Goal: Task Accomplishment & Management: Manage account settings

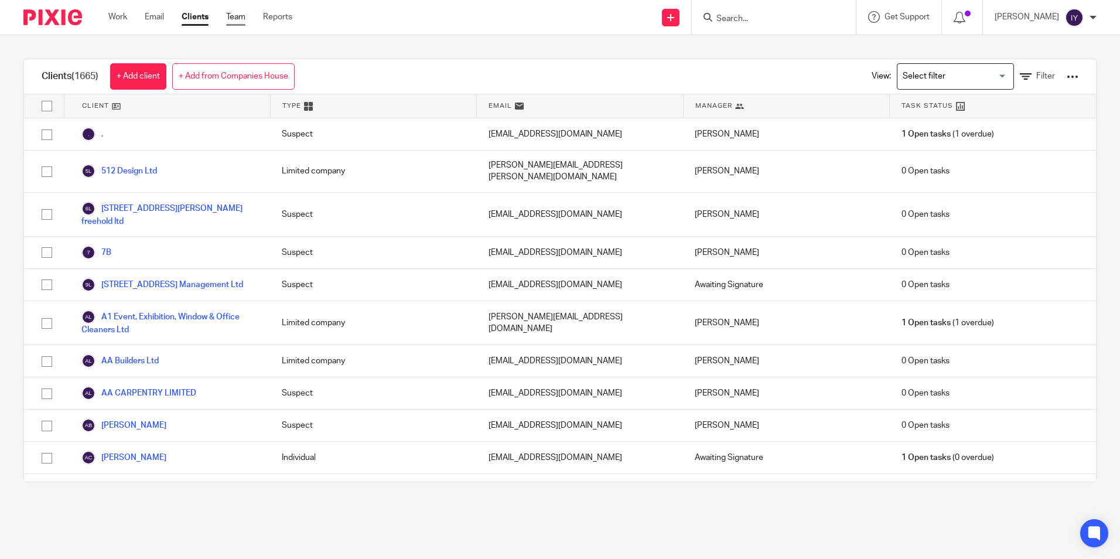
click at [239, 18] on link "Team" at bounding box center [235, 17] width 19 height 12
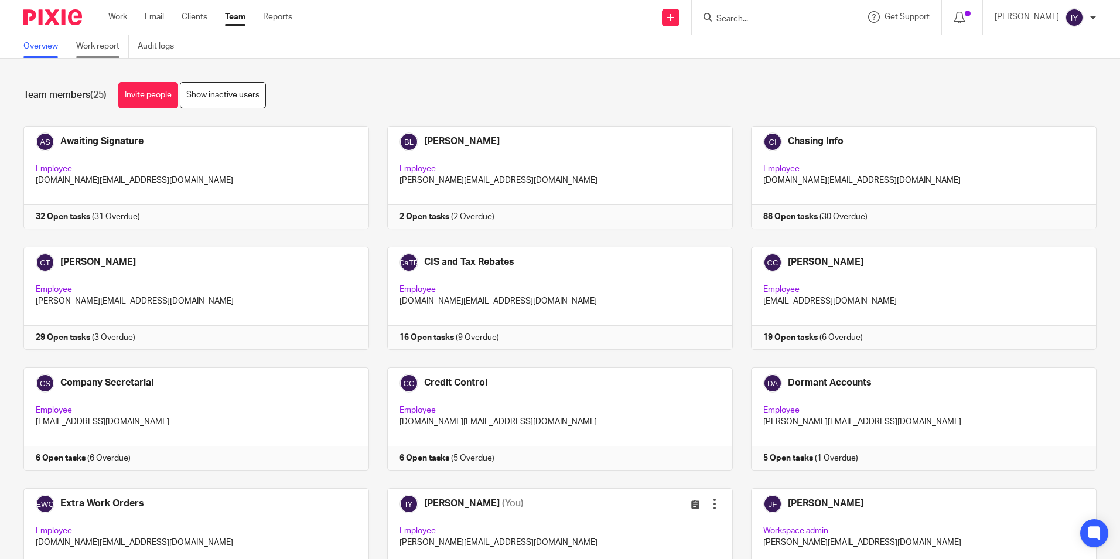
click at [111, 54] on link "Work report" at bounding box center [102, 46] width 53 height 23
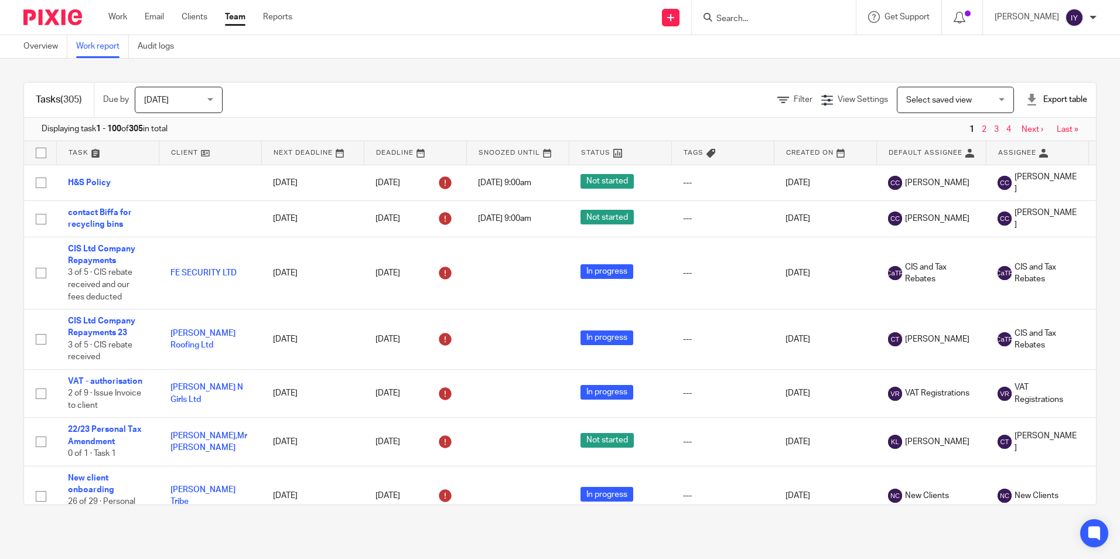
click at [782, 105] on div "Filter" at bounding box center [799, 100] width 44 height 12
click at [794, 99] on span "Filter" at bounding box center [803, 99] width 19 height 8
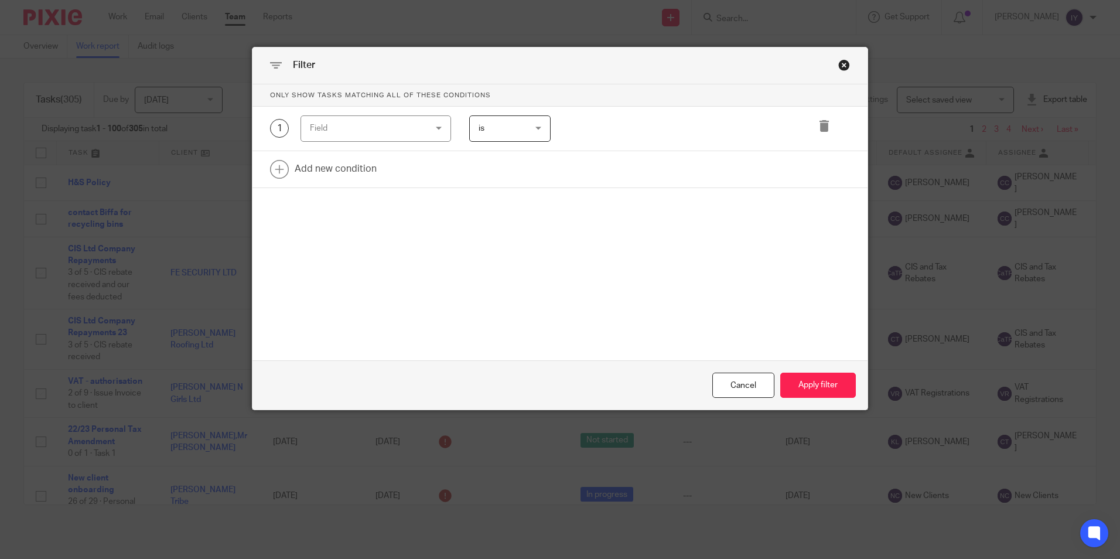
click at [415, 131] on div "Field" at bounding box center [366, 128] width 112 height 25
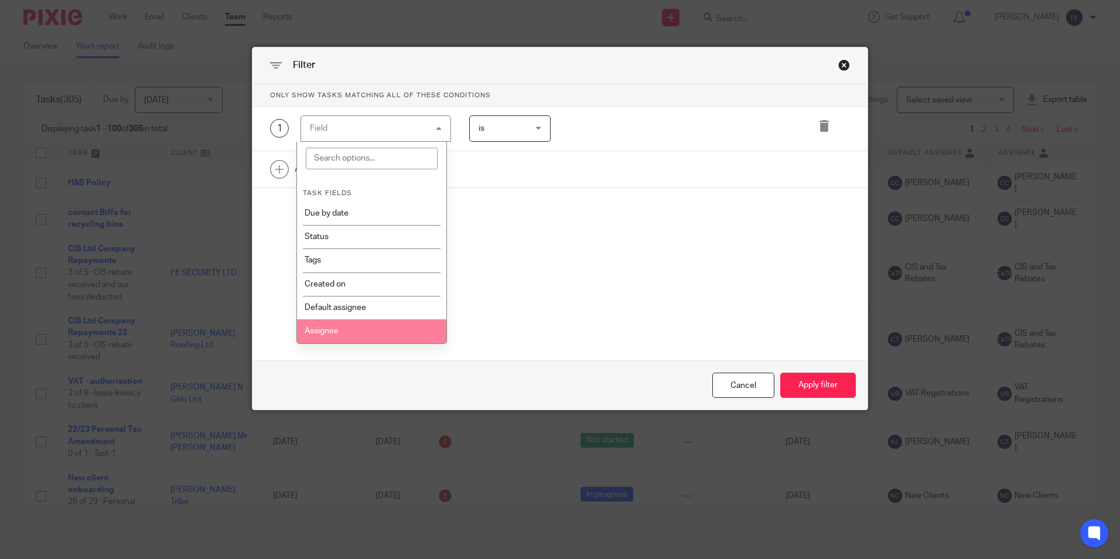
click at [350, 329] on li "Assignee" at bounding box center [371, 330] width 149 height 23
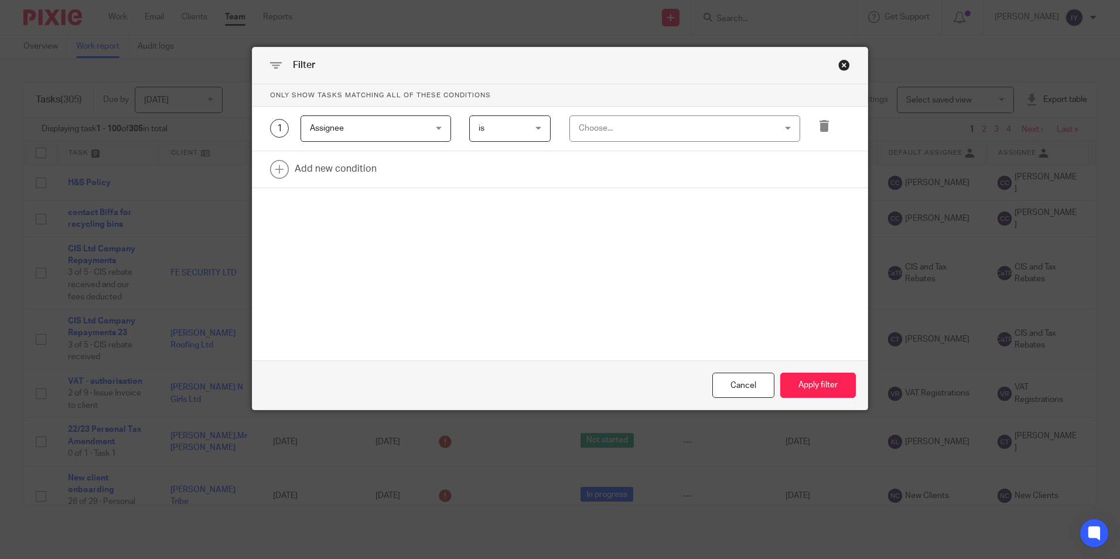
click at [498, 121] on span "is" at bounding box center [507, 128] width 57 height 25
click at [505, 179] on li "is not" at bounding box center [506, 177] width 80 height 24
click at [591, 128] on div "Choose..." at bounding box center [667, 128] width 177 height 25
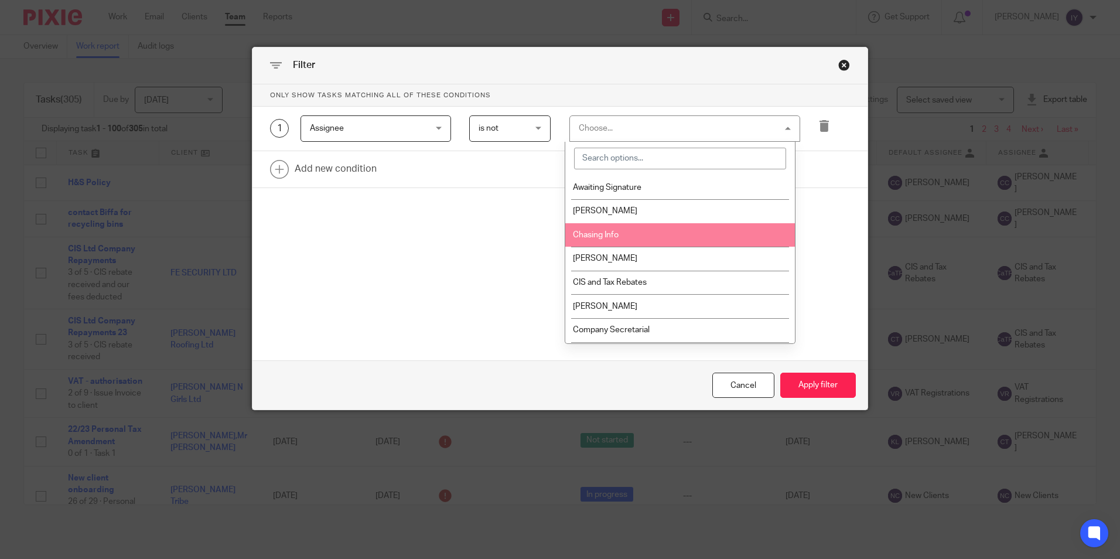
click at [587, 235] on span "Chasing Info" at bounding box center [596, 235] width 46 height 8
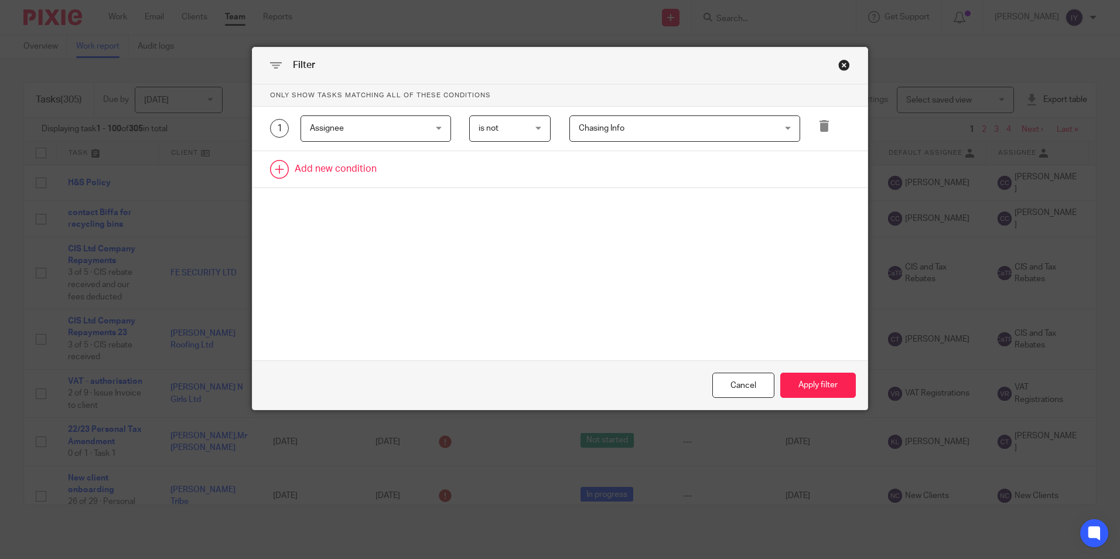
click at [341, 186] on link at bounding box center [560, 169] width 615 height 36
click at [349, 172] on div "Field" at bounding box center [366, 173] width 112 height 25
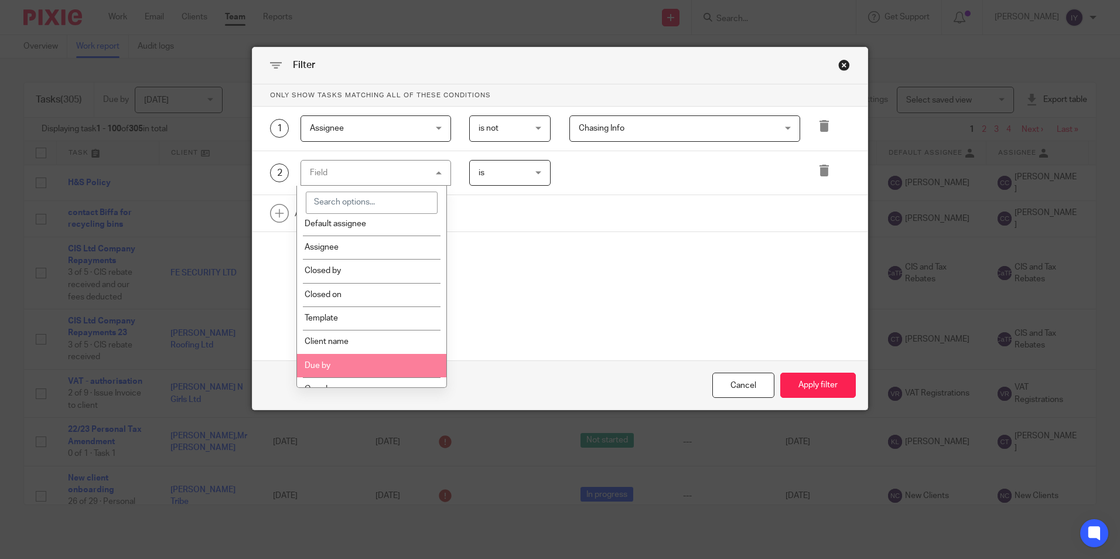
scroll to position [117, 0]
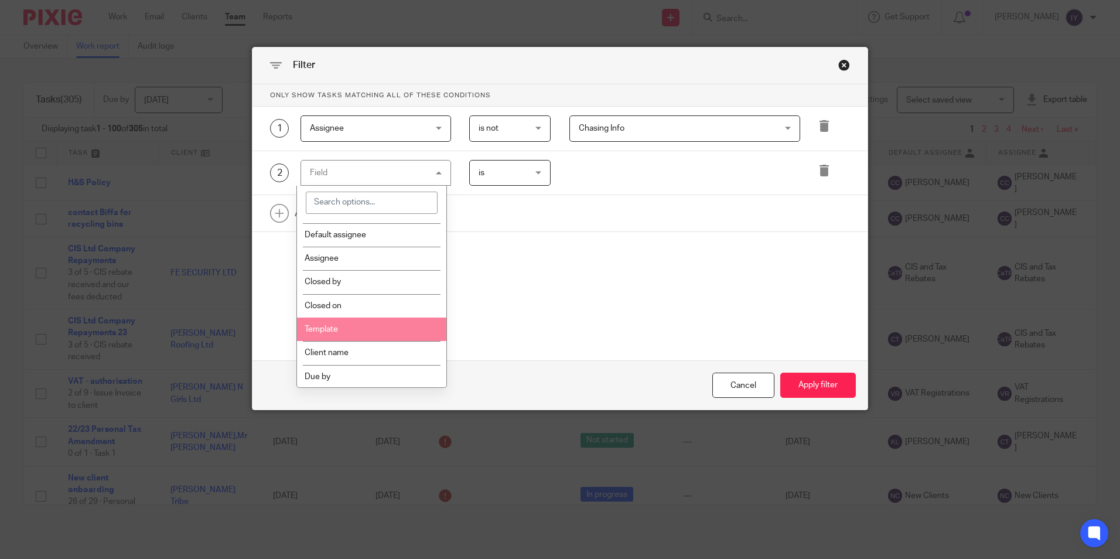
click at [366, 325] on li "Template" at bounding box center [371, 329] width 149 height 23
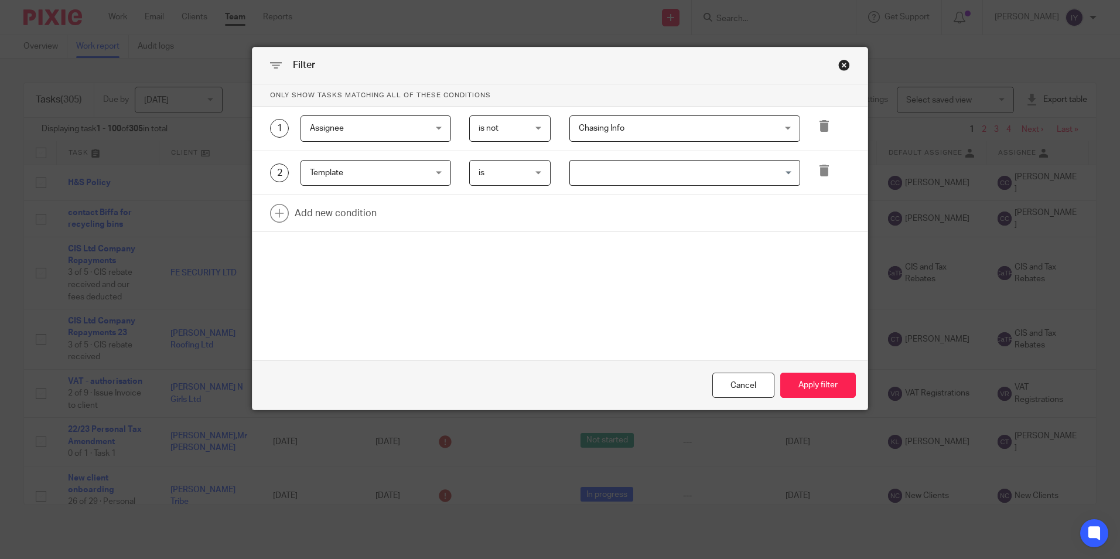
click at [487, 165] on span "is" at bounding box center [507, 173] width 57 height 25
click at [607, 176] on input "Search for option" at bounding box center [682, 173] width 222 height 21
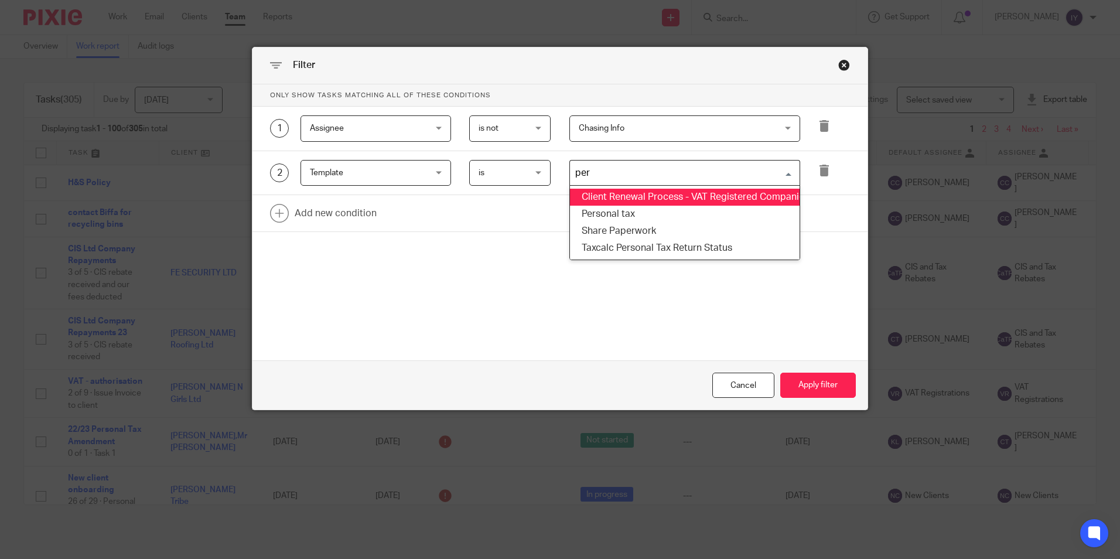
type input "pers"
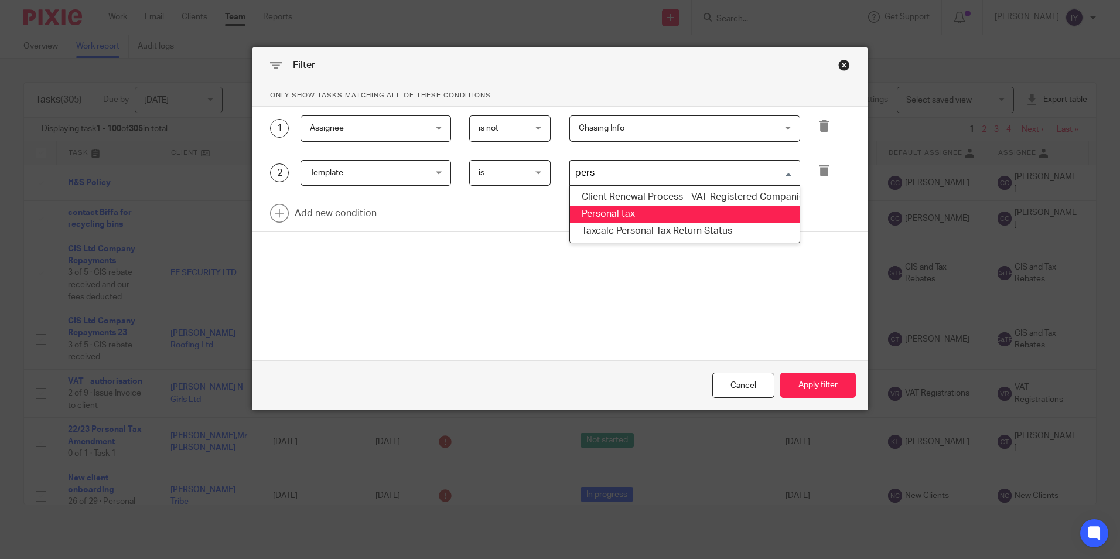
click at [606, 209] on li "Personal tax" at bounding box center [685, 214] width 230 height 17
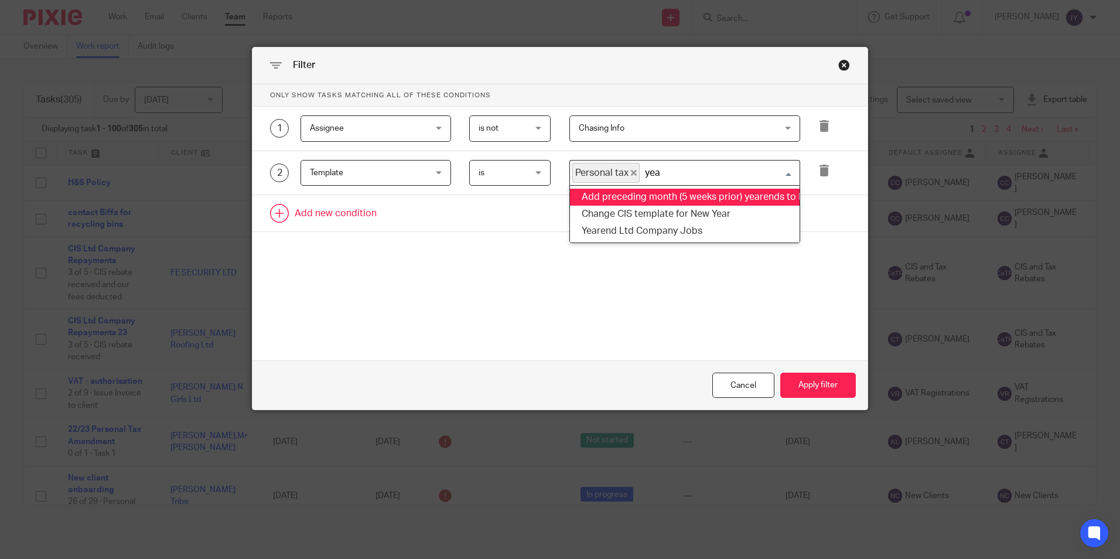
type input "year"
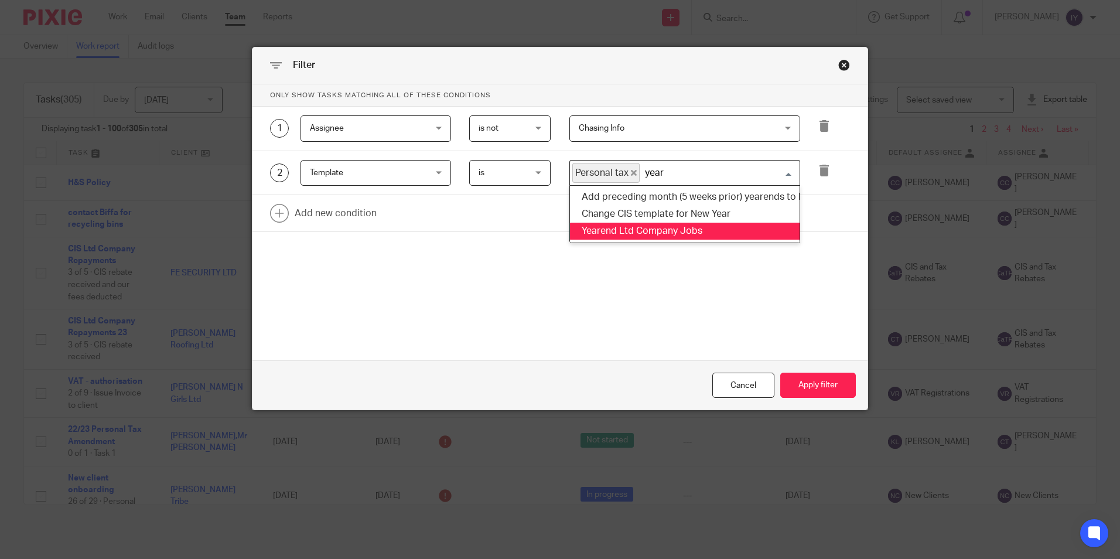
click at [655, 230] on li "Yearend Ltd Company Jobs" at bounding box center [685, 231] width 230 height 17
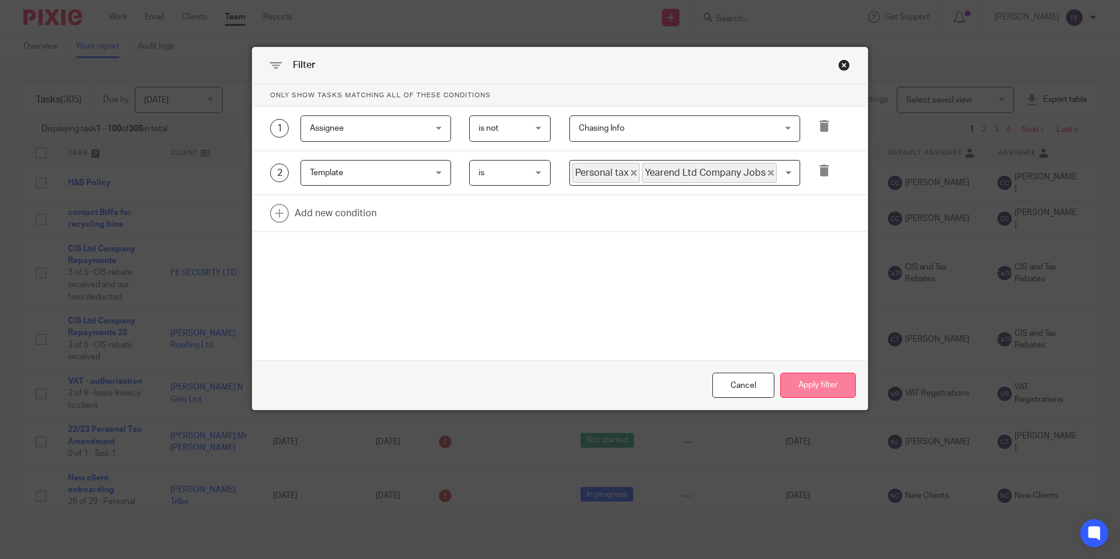
click at [833, 393] on button "Apply filter" at bounding box center [818, 385] width 76 height 25
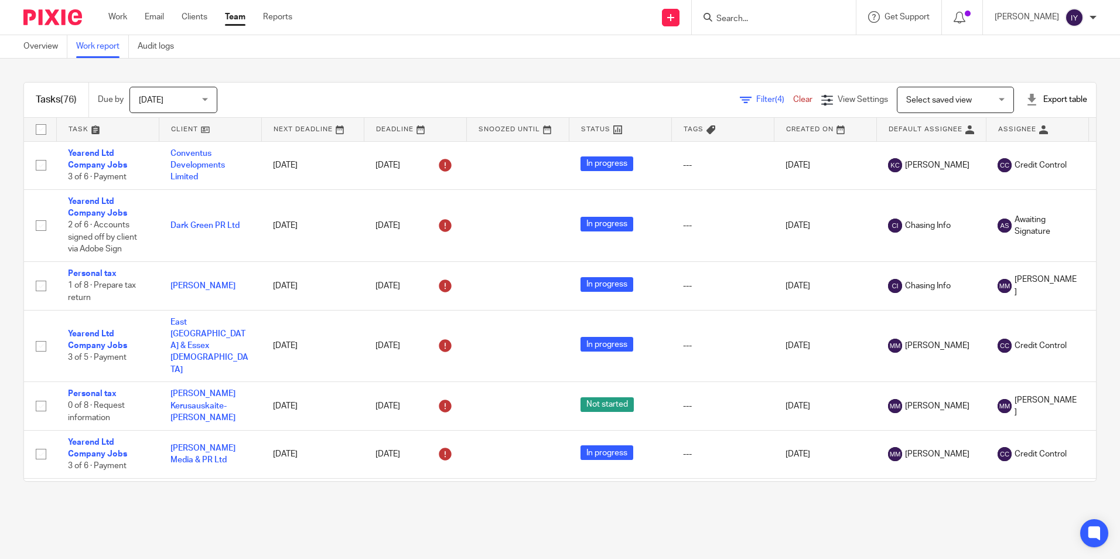
click at [1035, 97] on div "Export table" at bounding box center [1057, 100] width 62 height 12
click at [1014, 138] on li "Excel spreadsheet" at bounding box center [1028, 143] width 68 height 17
click at [1042, 147] on link "Excel spreadsheet" at bounding box center [1028, 143] width 68 height 8
click at [747, 104] on div "Filter (5) Clear" at bounding box center [780, 100] width 81 height 12
click at [756, 98] on span "Filter (5)" at bounding box center [774, 99] width 37 height 8
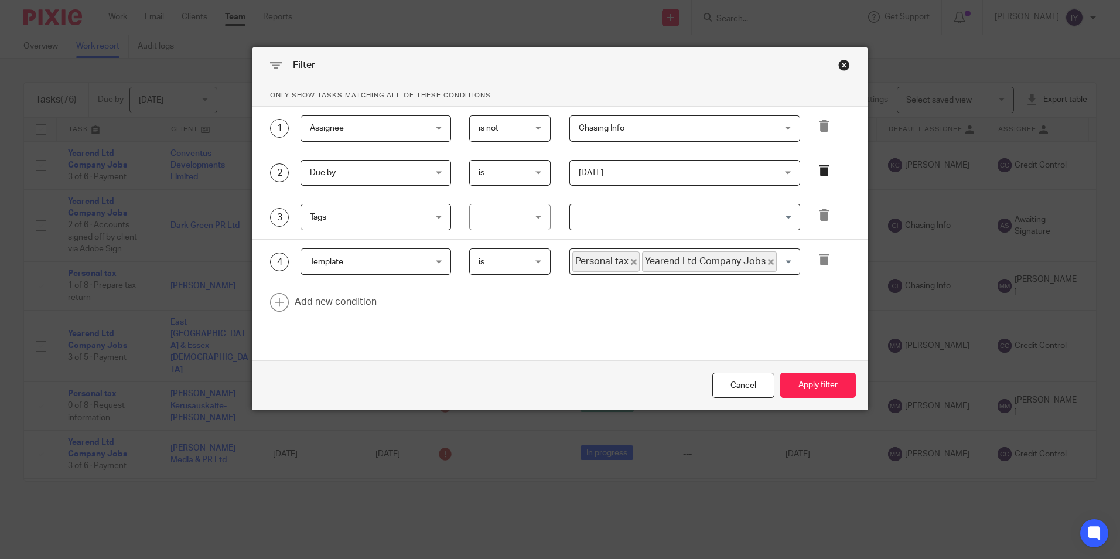
click at [820, 169] on icon at bounding box center [824, 171] width 12 height 12
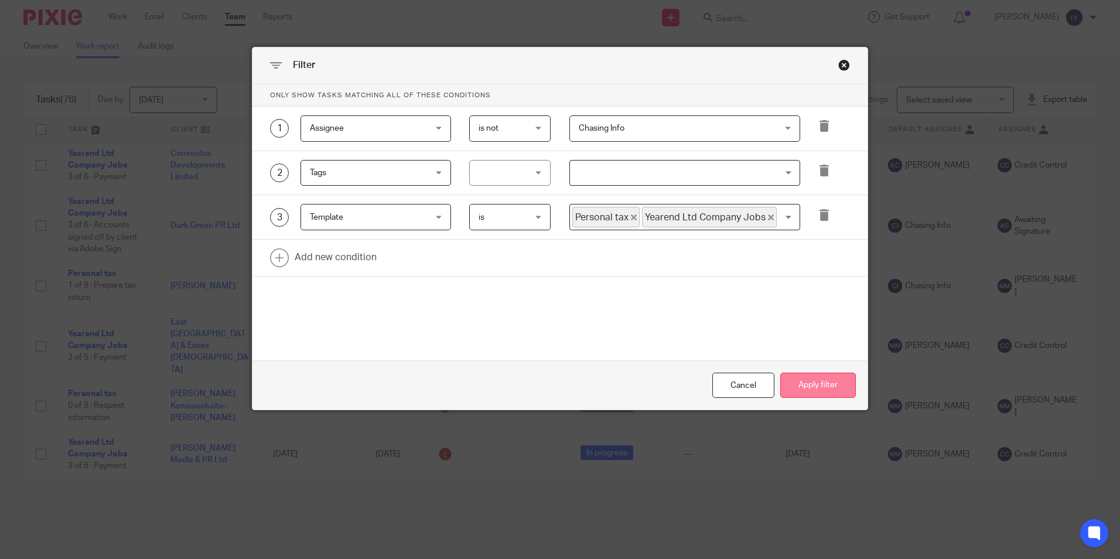
click at [815, 381] on button "Apply filter" at bounding box center [818, 385] width 76 height 25
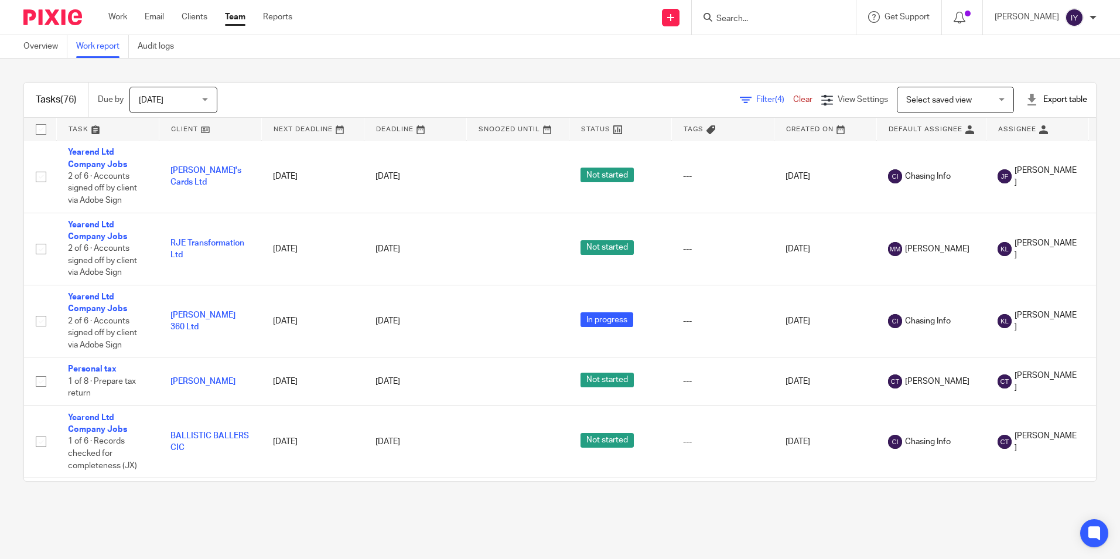
scroll to position [3925, 0]
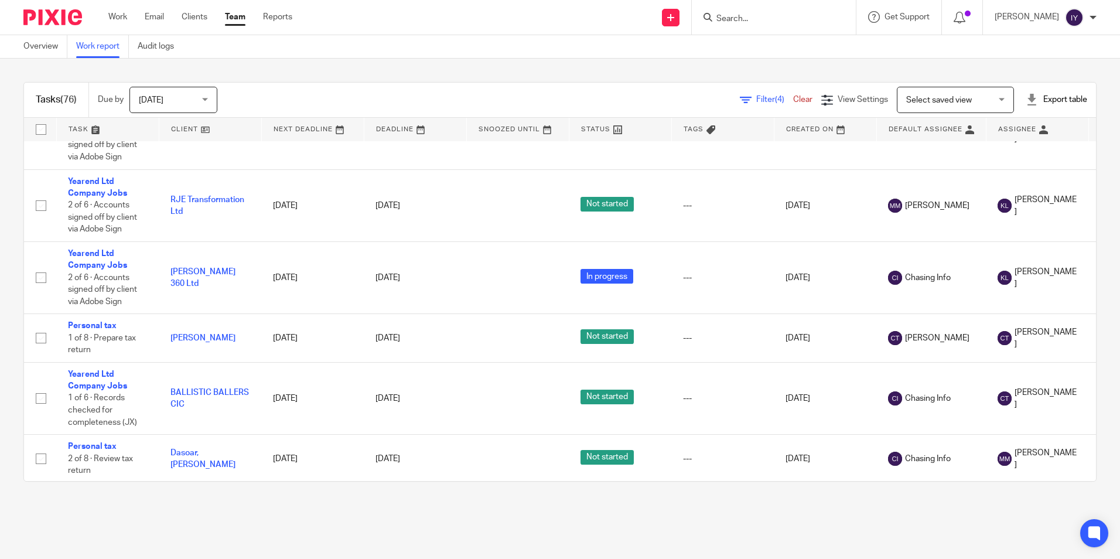
click at [756, 101] on span "Filter (4)" at bounding box center [774, 99] width 37 height 8
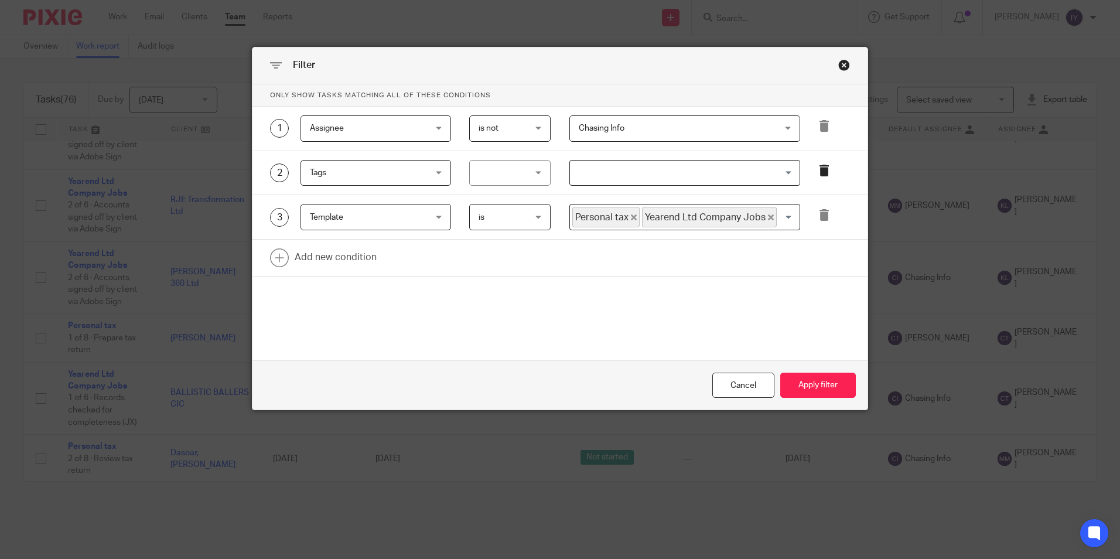
click at [818, 170] on icon at bounding box center [824, 171] width 12 height 12
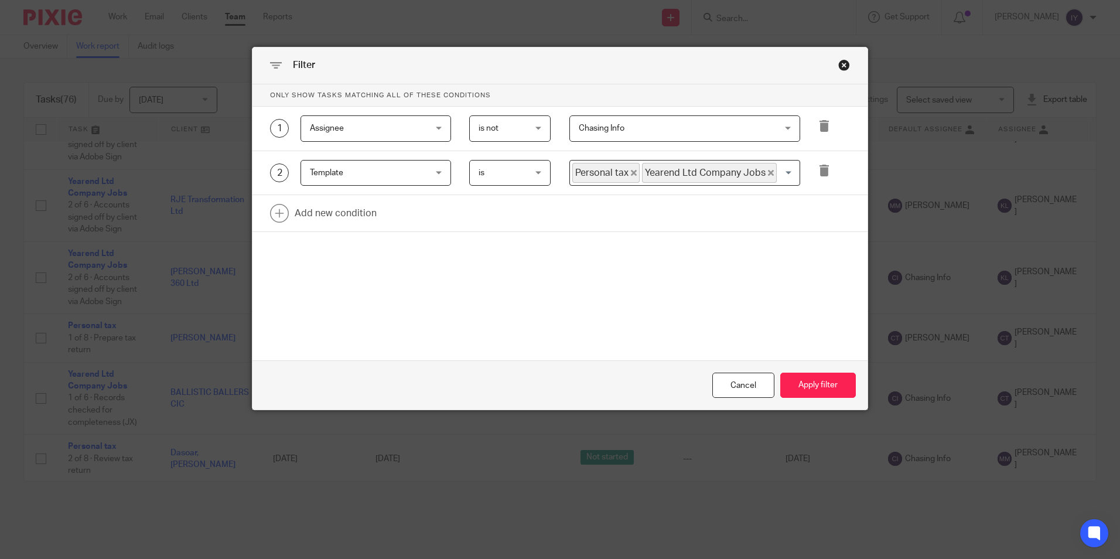
click at [844, 64] on div "Close this dialog window" at bounding box center [844, 65] width 12 height 12
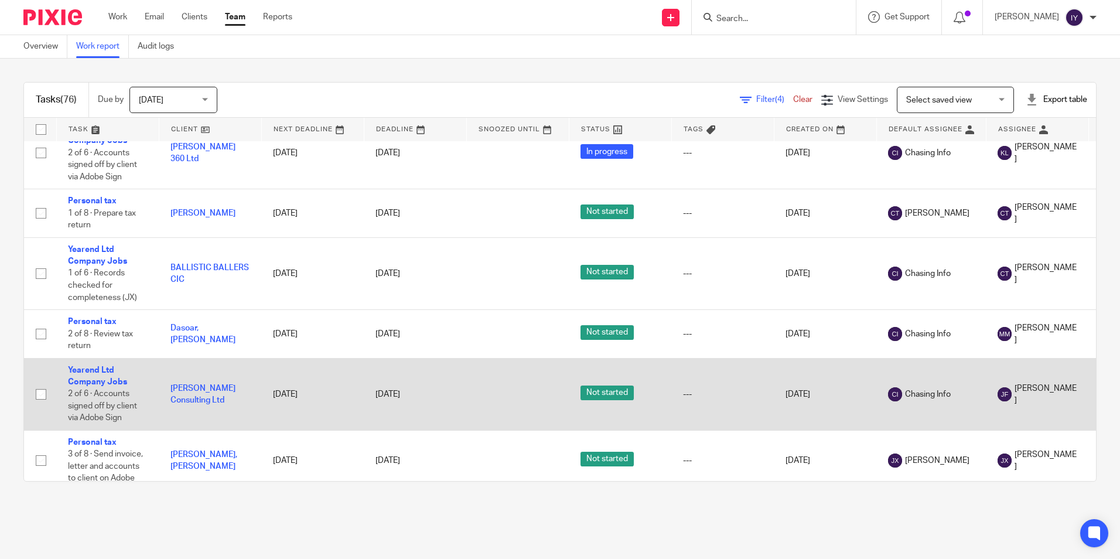
scroll to position [4166, 0]
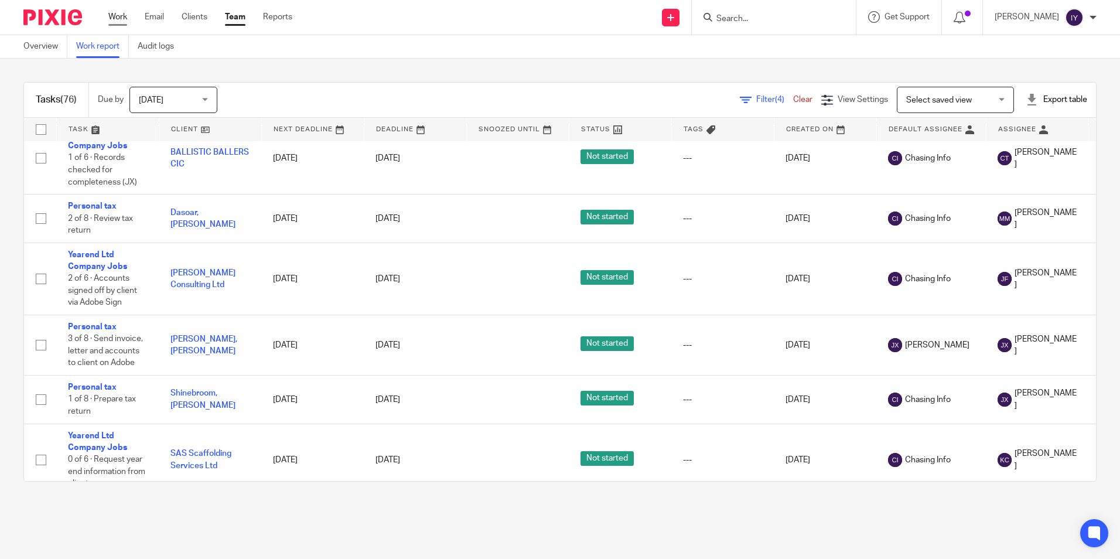
click at [123, 18] on link "Work" at bounding box center [117, 17] width 19 height 12
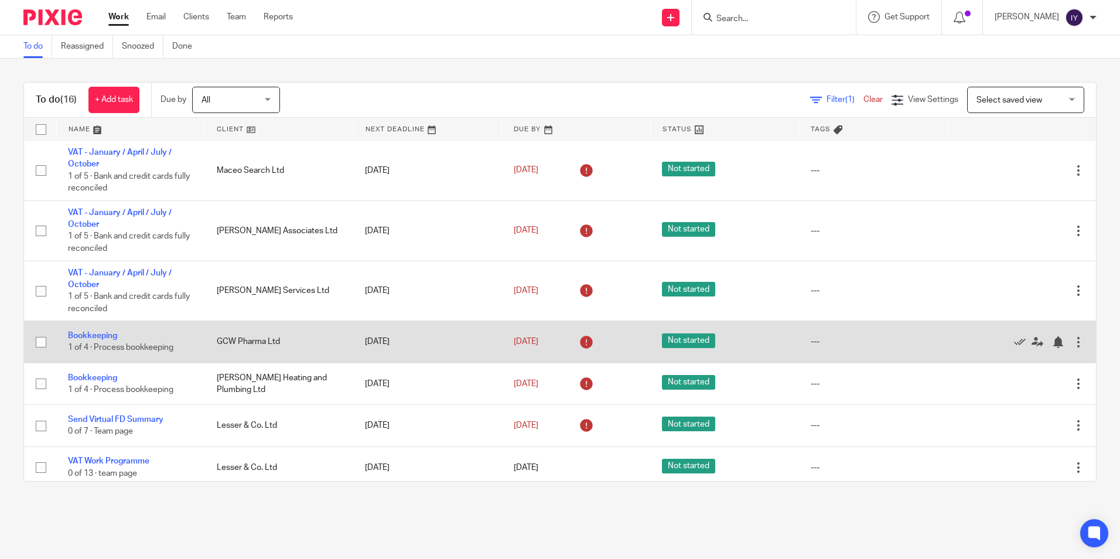
scroll to position [507, 0]
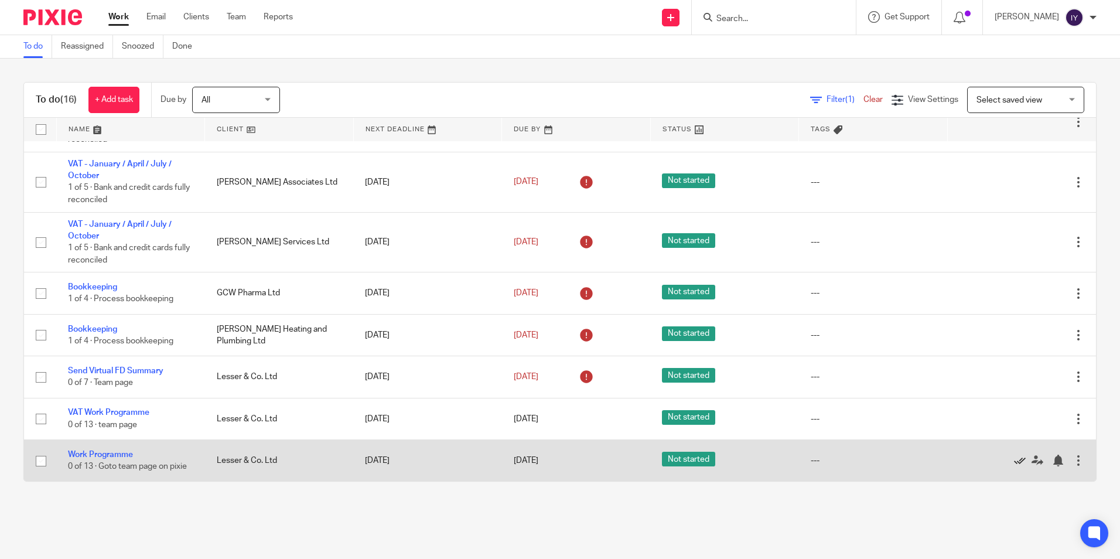
click at [1014, 463] on icon at bounding box center [1020, 461] width 12 height 12
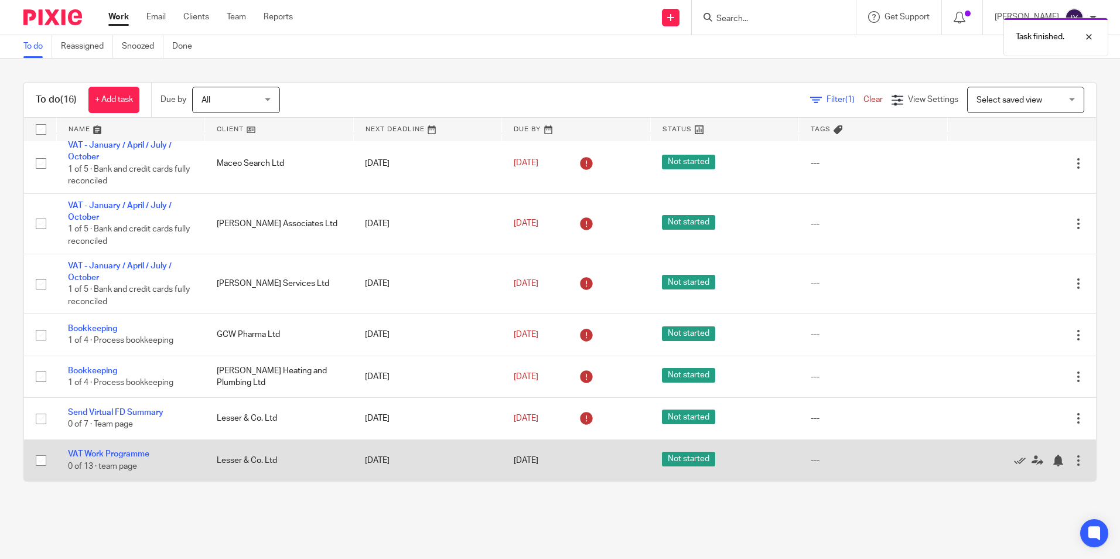
scroll to position [466, 0]
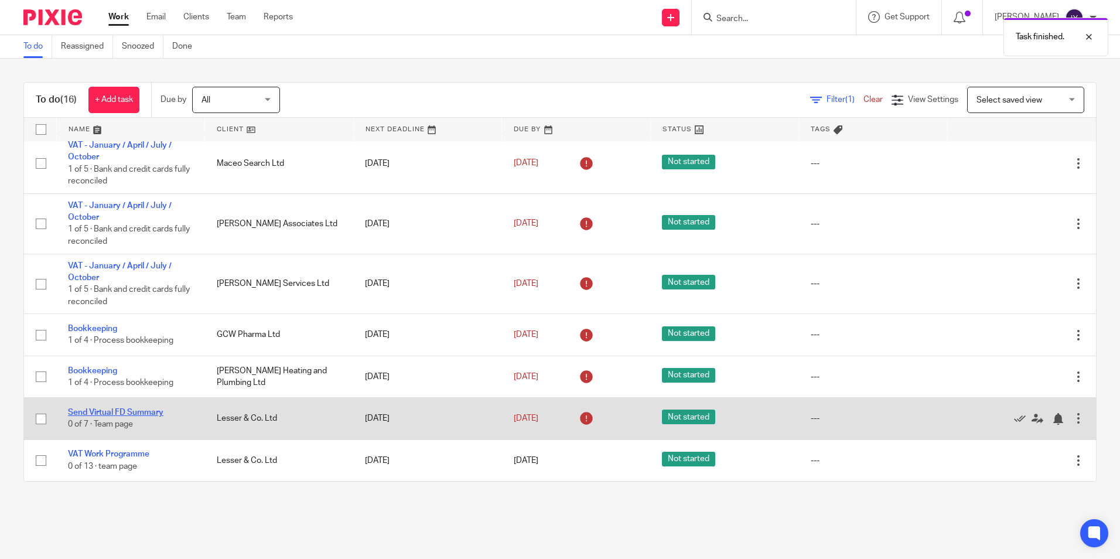
click at [146, 412] on link "Send Virtual FD Summary" at bounding box center [115, 412] width 95 height 8
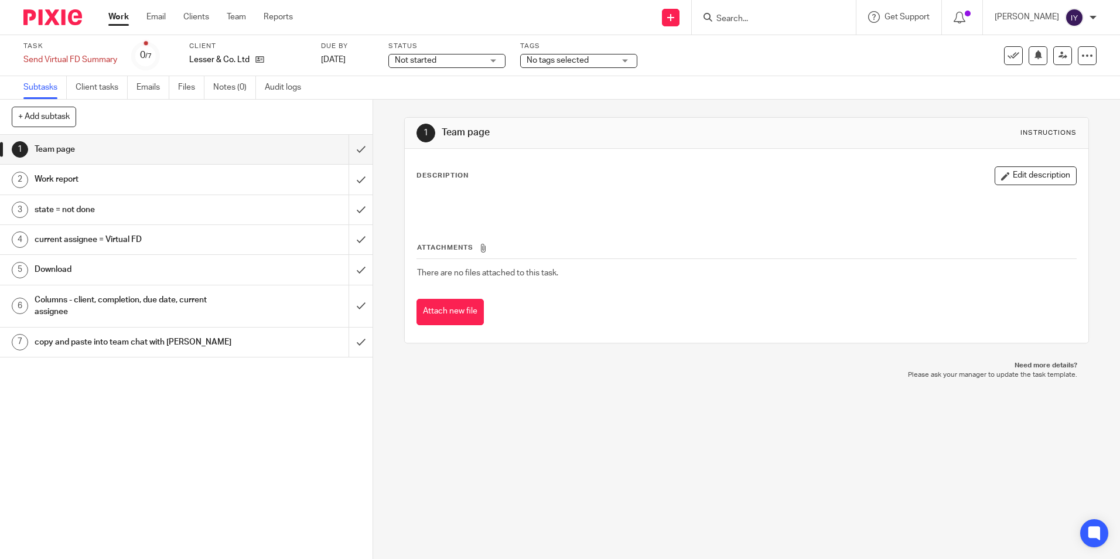
click at [1010, 59] on button at bounding box center [1013, 55] width 19 height 19
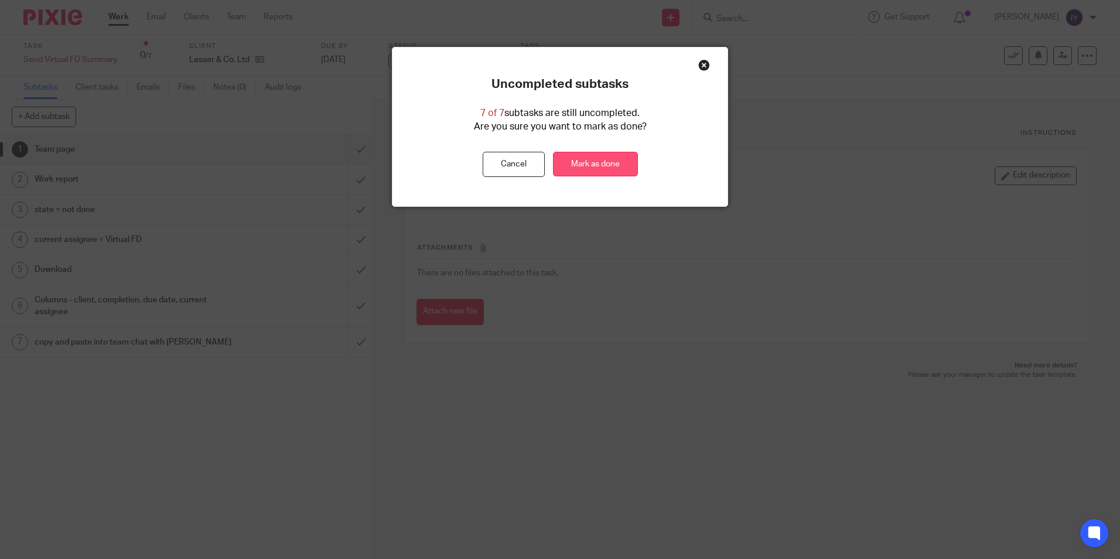
click at [619, 168] on link "Mark as done" at bounding box center [595, 164] width 85 height 25
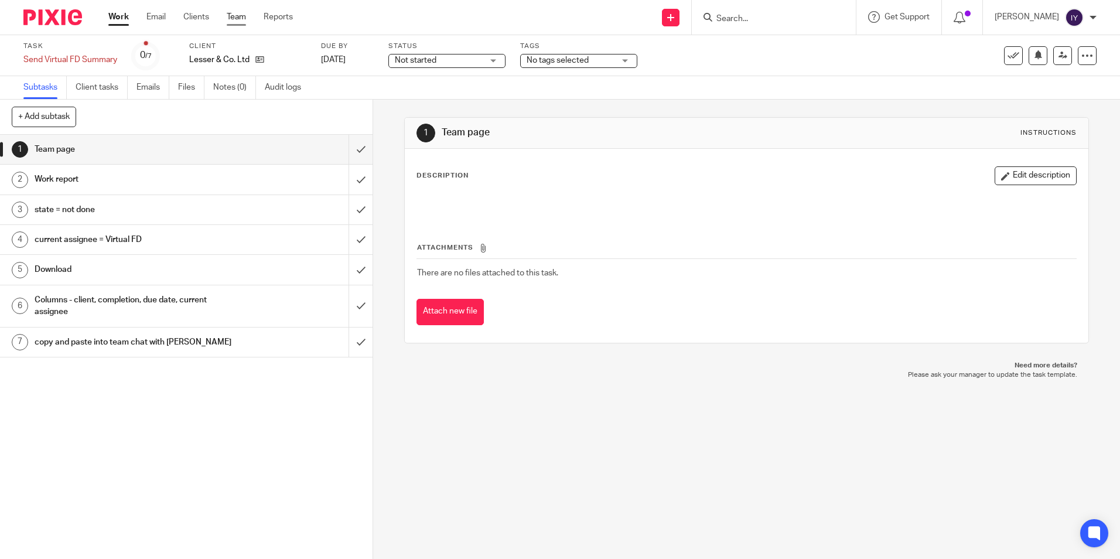
click at [237, 11] on link "Team" at bounding box center [236, 17] width 19 height 12
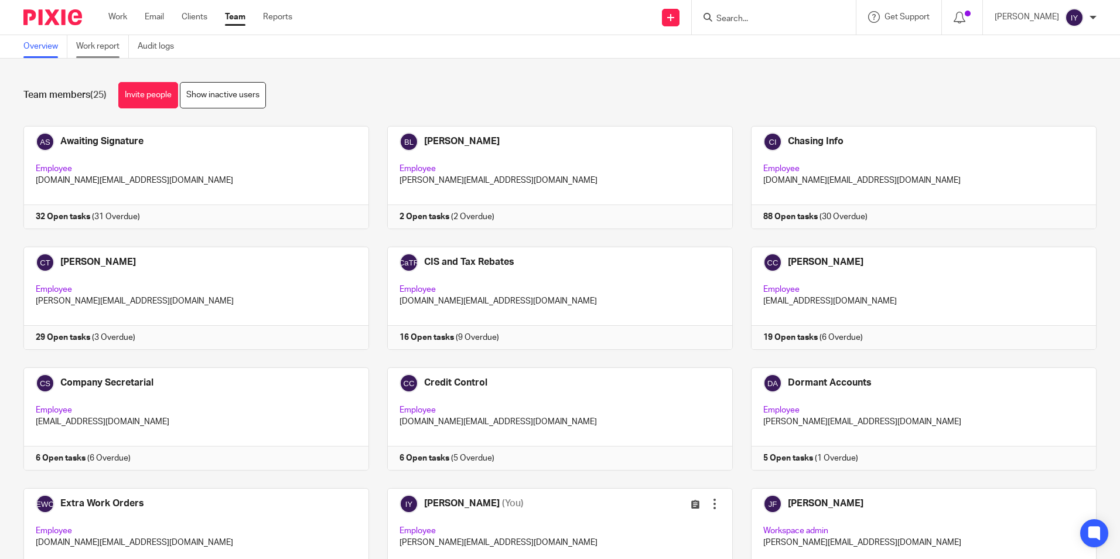
click at [100, 45] on link "Work report" at bounding box center [102, 46] width 53 height 23
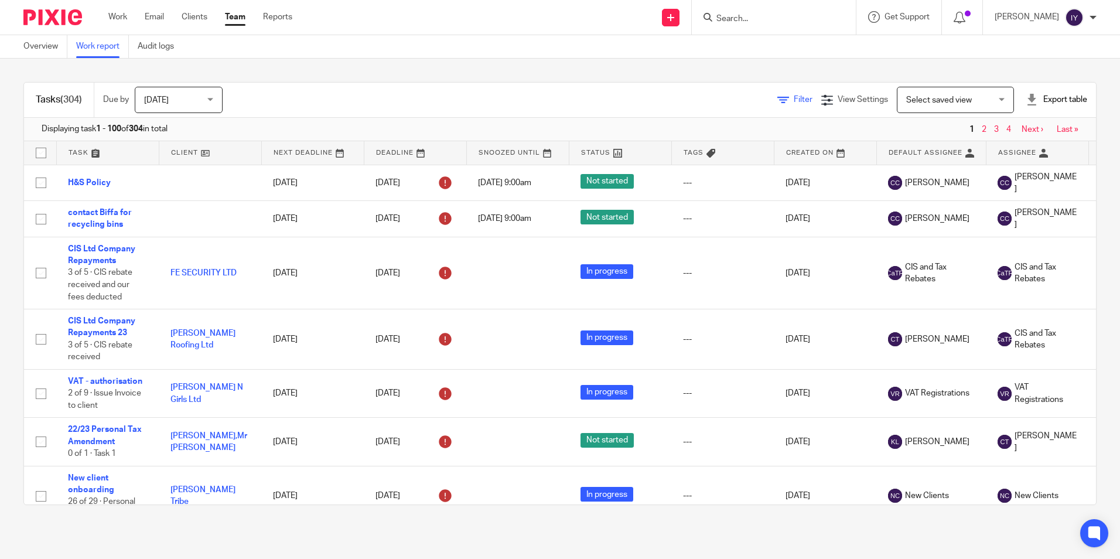
click at [777, 98] on link "Filter" at bounding box center [794, 99] width 35 height 8
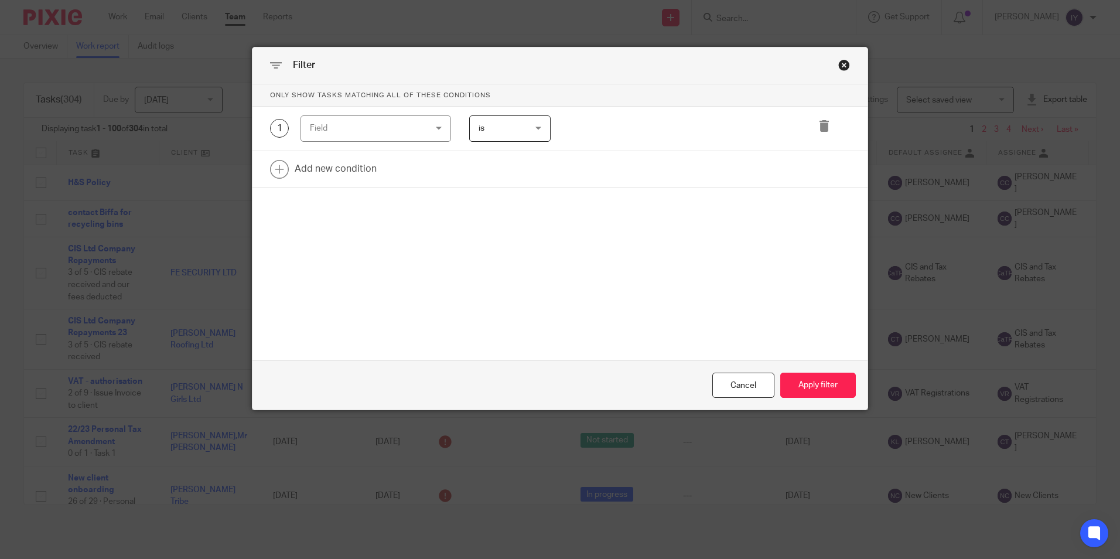
click at [392, 134] on div "Field" at bounding box center [366, 128] width 112 height 25
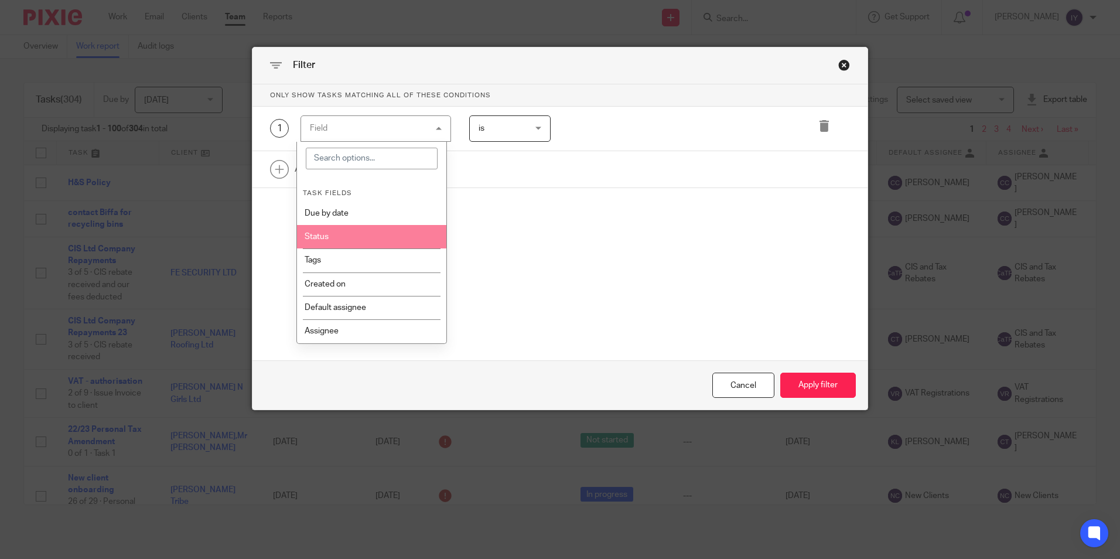
click at [376, 240] on li "Status" at bounding box center [371, 236] width 149 height 23
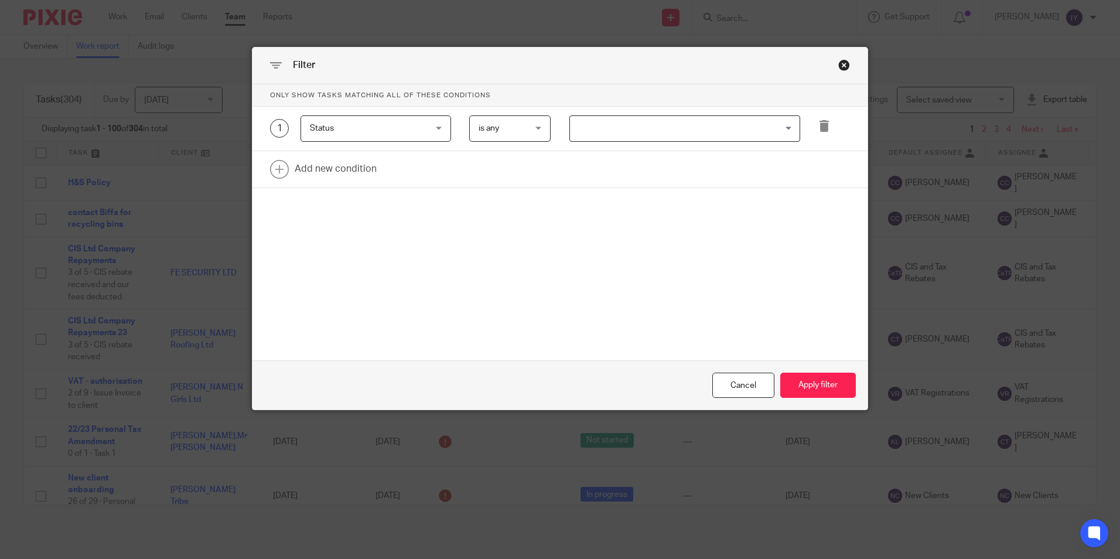
click at [490, 137] on span "is any" at bounding box center [507, 128] width 57 height 25
click at [492, 145] on li "is any" at bounding box center [506, 154] width 80 height 24
drag, startPoint x: 824, startPoint y: 127, endPoint x: 808, endPoint y: 134, distance: 17.6
click at [823, 127] on icon at bounding box center [824, 126] width 12 height 12
click at [371, 142] on link at bounding box center [560, 125] width 615 height 36
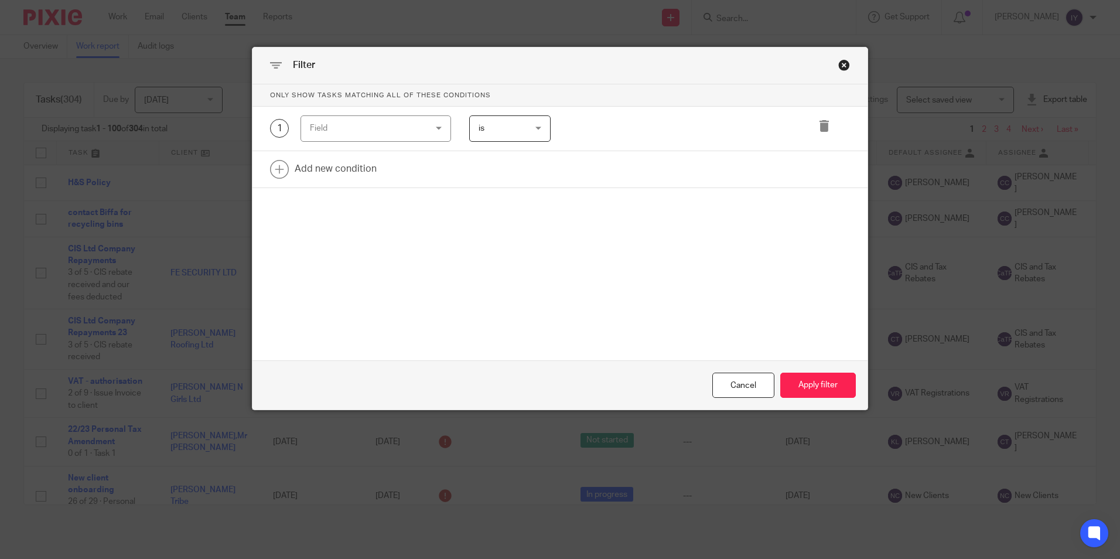
click at [381, 134] on div "Field" at bounding box center [366, 128] width 112 height 25
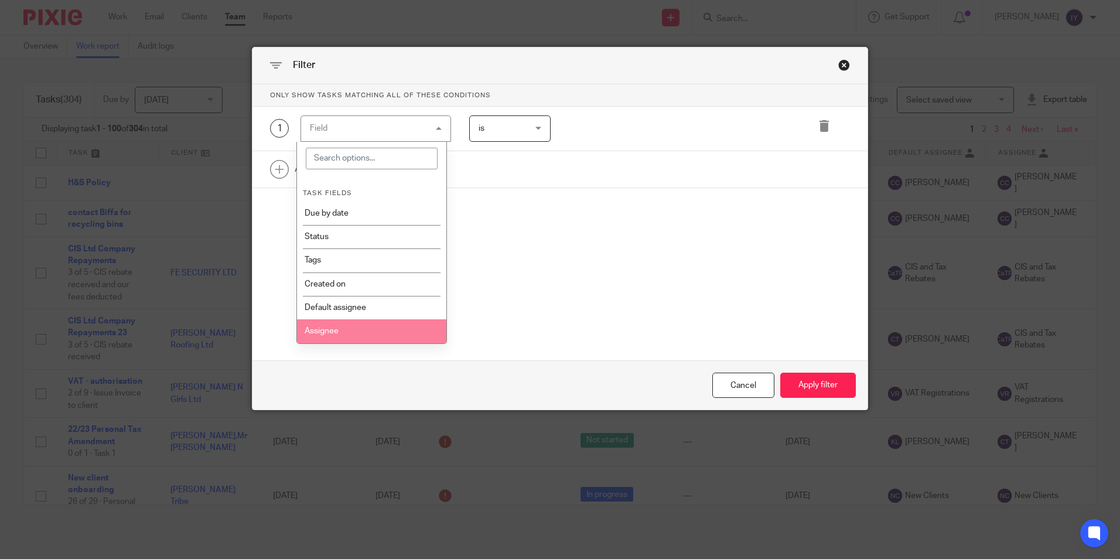
click at [356, 328] on li "Assignee" at bounding box center [371, 330] width 149 height 23
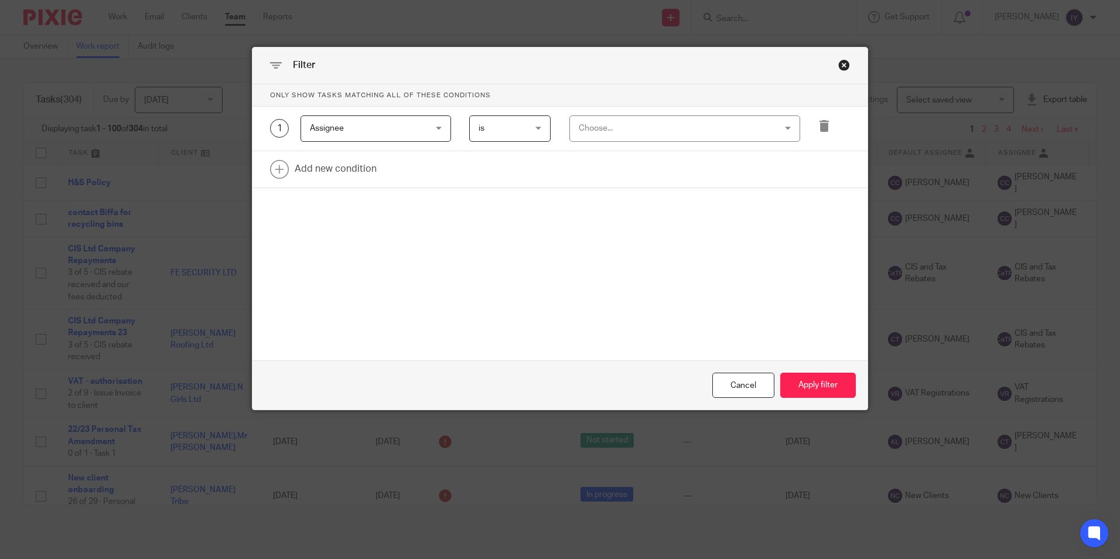
click at [579, 134] on div "Choose..." at bounding box center [667, 128] width 177 height 25
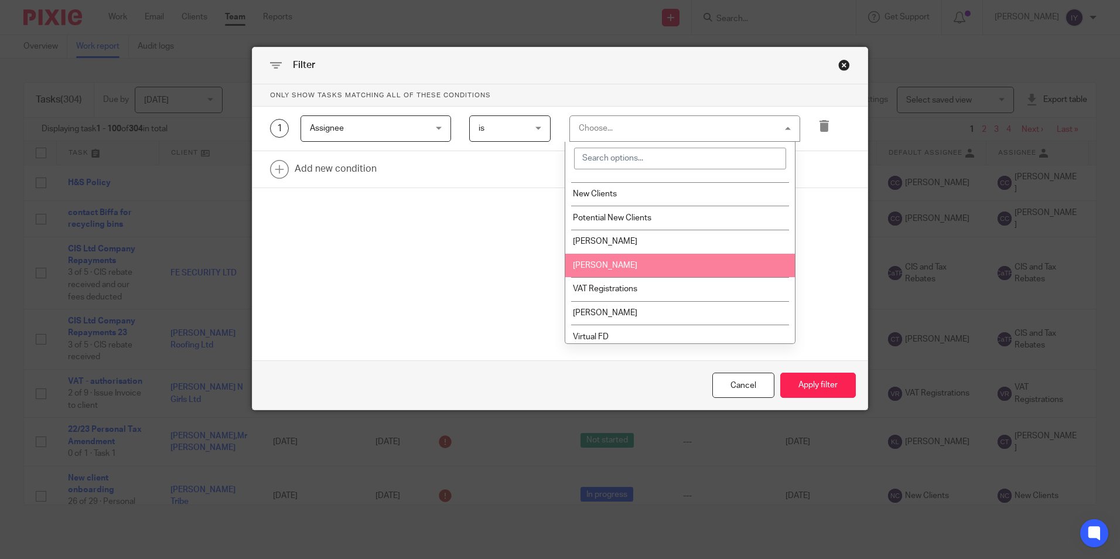
scroll to position [427, 0]
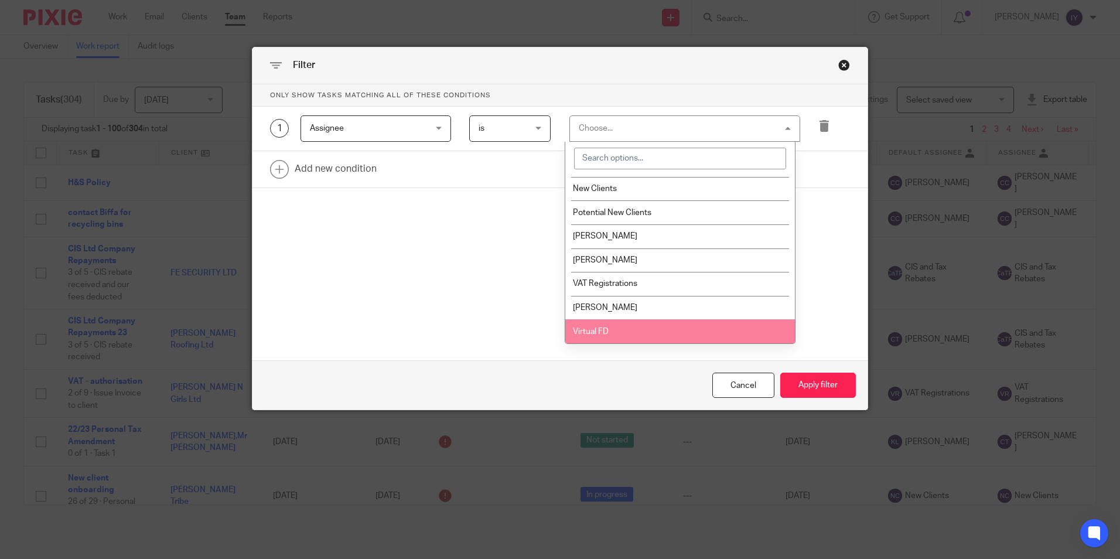
click at [624, 335] on li "Virtual FD" at bounding box center [680, 331] width 230 height 24
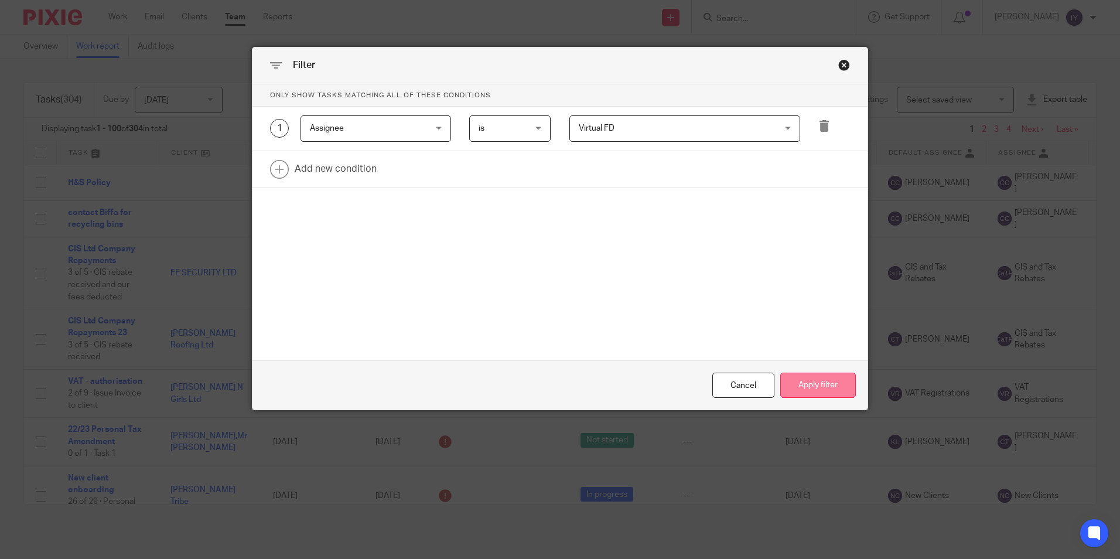
click at [806, 383] on button "Apply filter" at bounding box center [818, 385] width 76 height 25
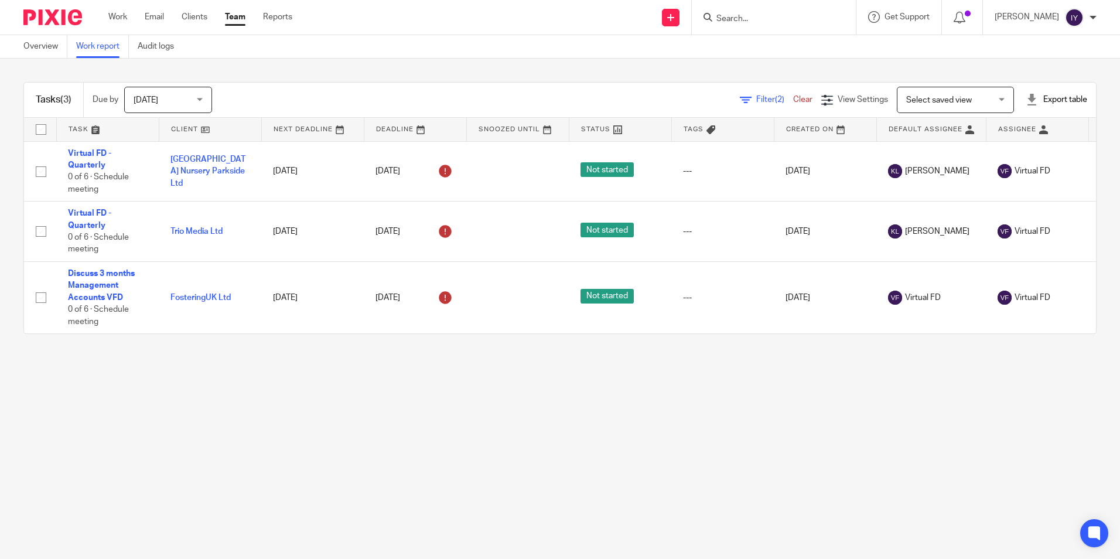
click at [1026, 104] on div at bounding box center [1032, 100] width 12 height 12
click at [1009, 141] on link "Excel spreadsheet" at bounding box center [1028, 143] width 68 height 8
click at [115, 21] on link "Work" at bounding box center [117, 17] width 19 height 12
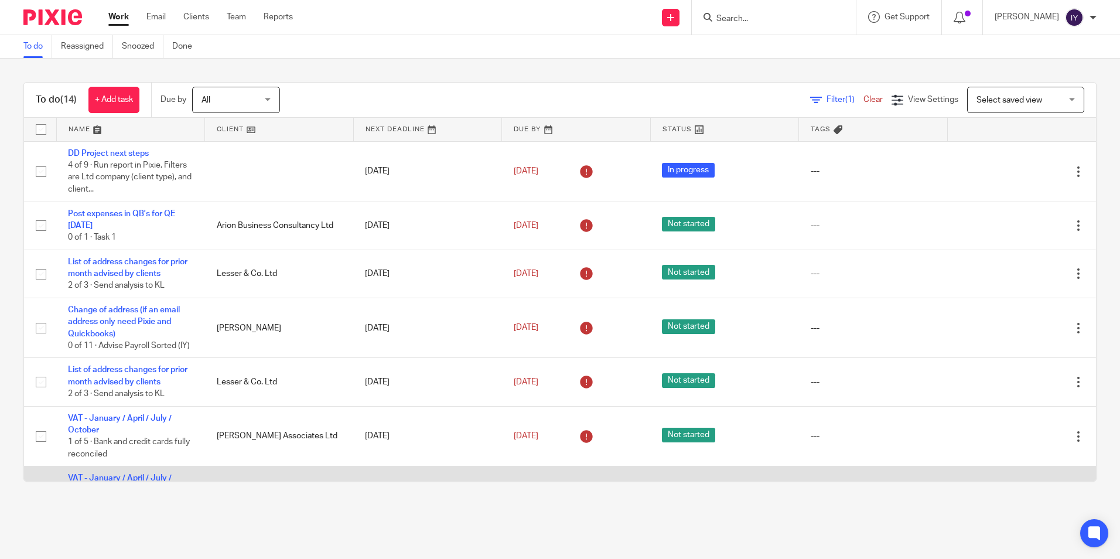
click at [672, 390] on td "Not started" at bounding box center [724, 382] width 149 height 48
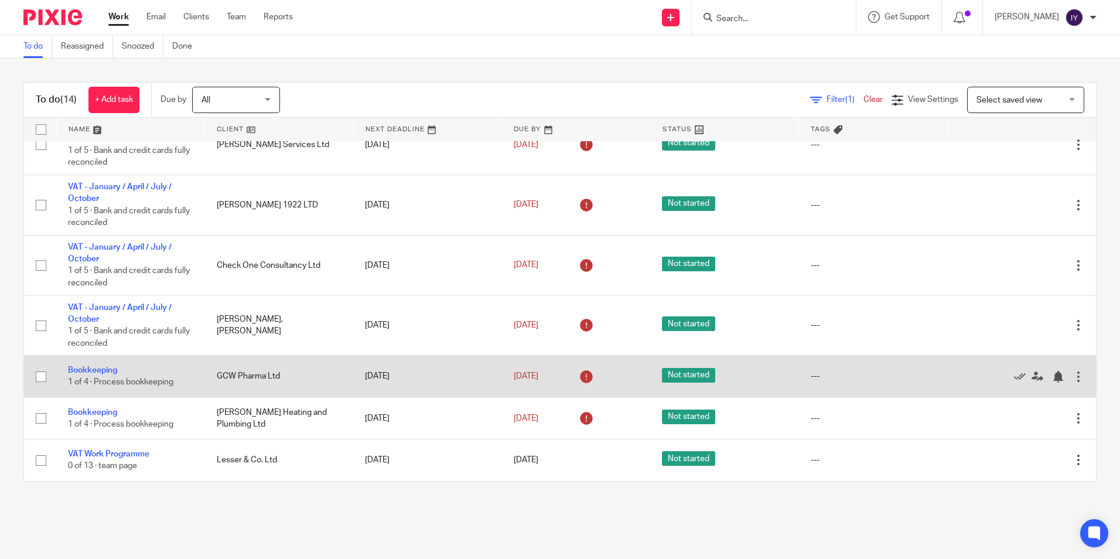
scroll to position [424, 0]
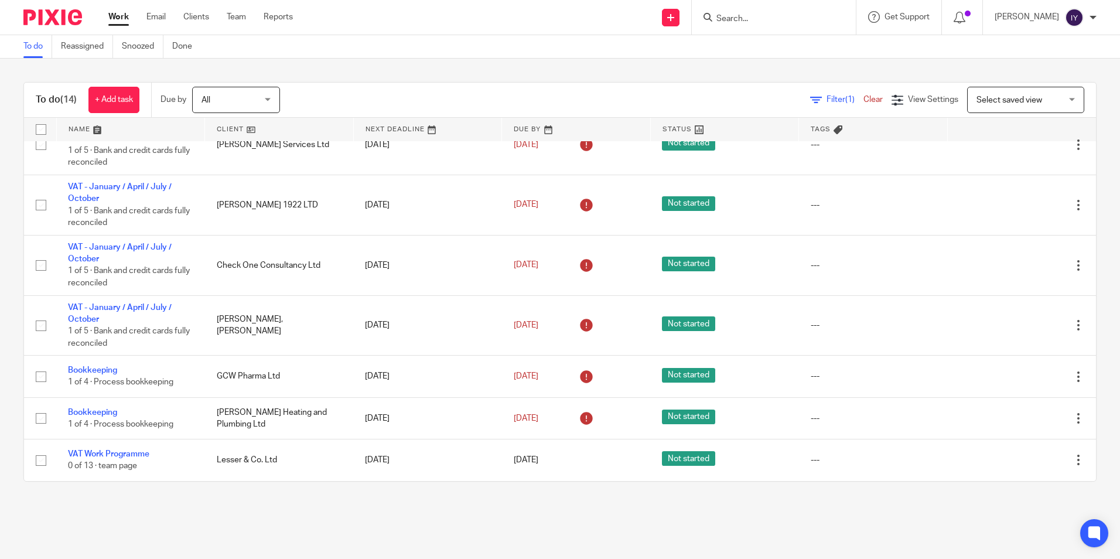
click at [254, 15] on ul "Work Email Clients Team Reports" at bounding box center [209, 17] width 202 height 12
click at [243, 16] on link "Team" at bounding box center [236, 17] width 19 height 12
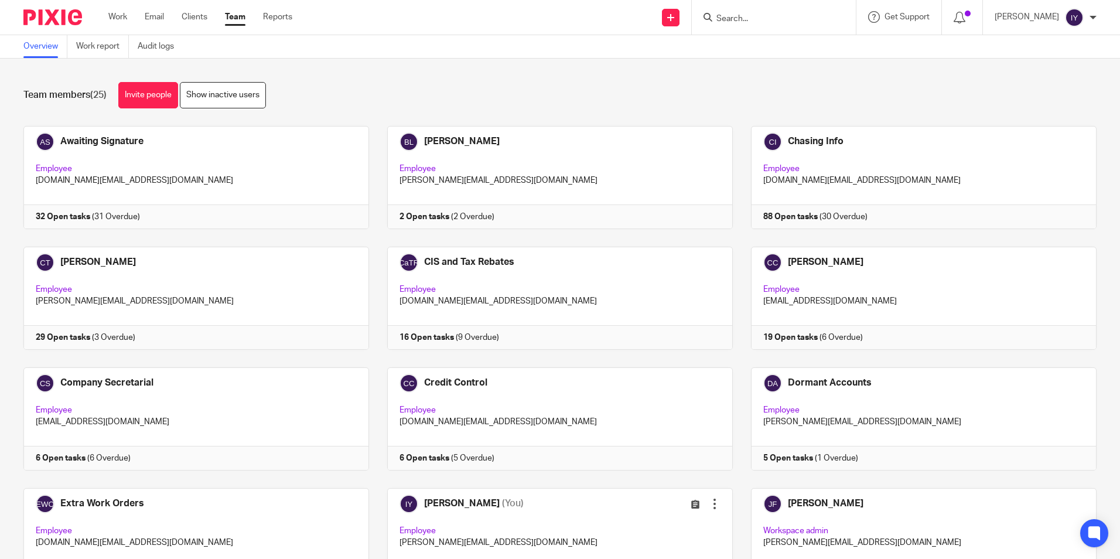
click at [789, 71] on div "Team members (25) Invite people Show inactive users Invite team members Add inv…" at bounding box center [560, 309] width 1120 height 500
click at [102, 47] on link "Work report" at bounding box center [102, 46] width 53 height 23
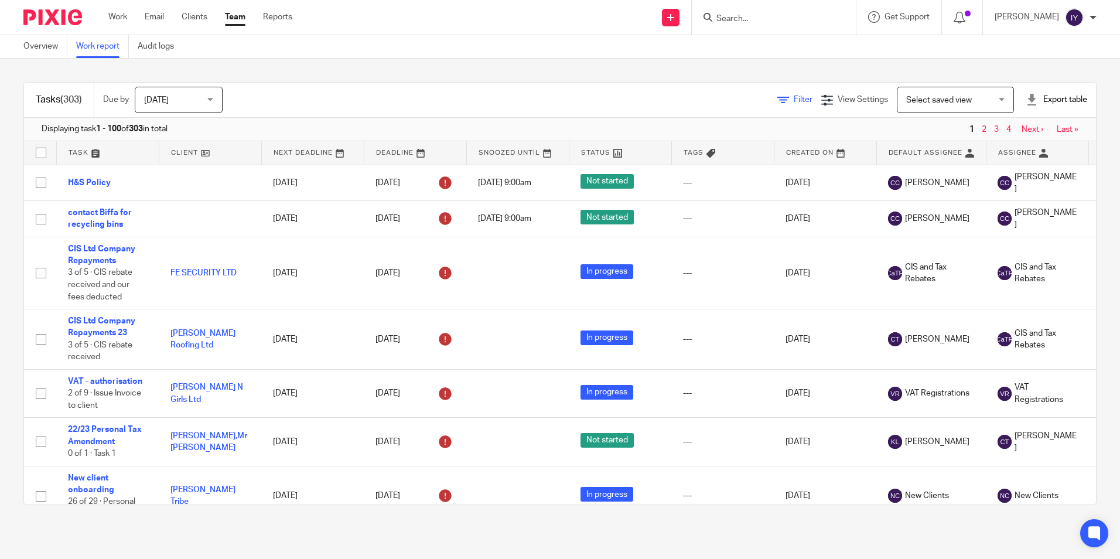
click at [777, 104] on icon at bounding box center [783, 100] width 12 height 12
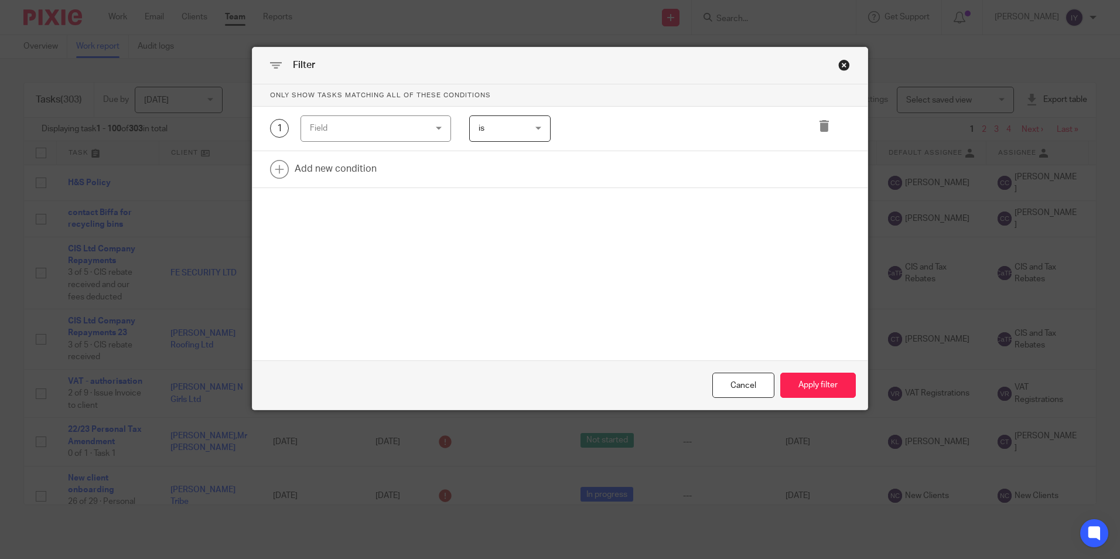
click at [429, 145] on div "1 Field Task fields Due by date Status Tags Created on Default assignee [GEOGRA…" at bounding box center [560, 129] width 615 height 45
click at [431, 137] on div "Field" at bounding box center [376, 128] width 151 height 26
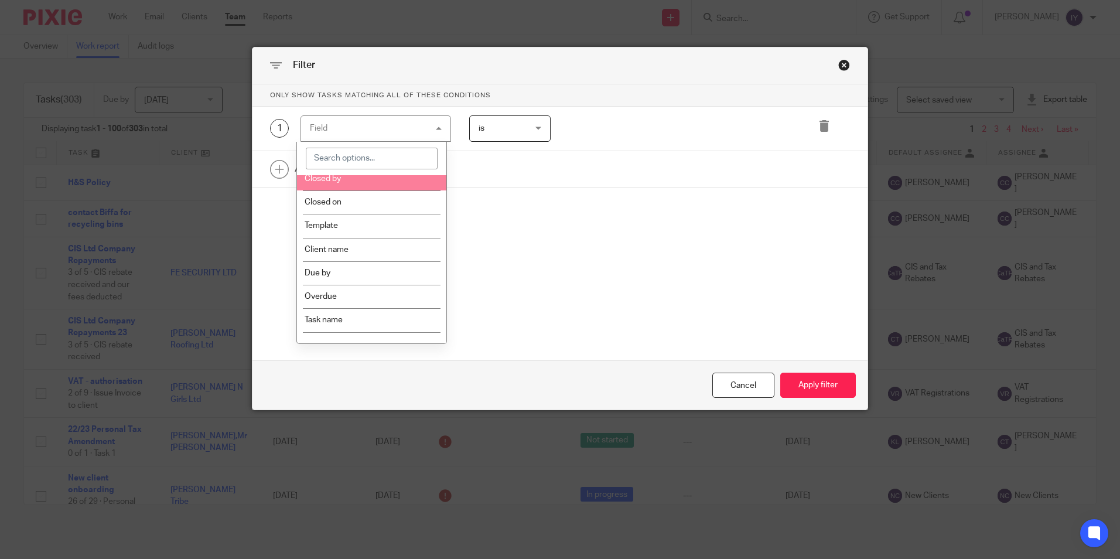
scroll to position [176, 0]
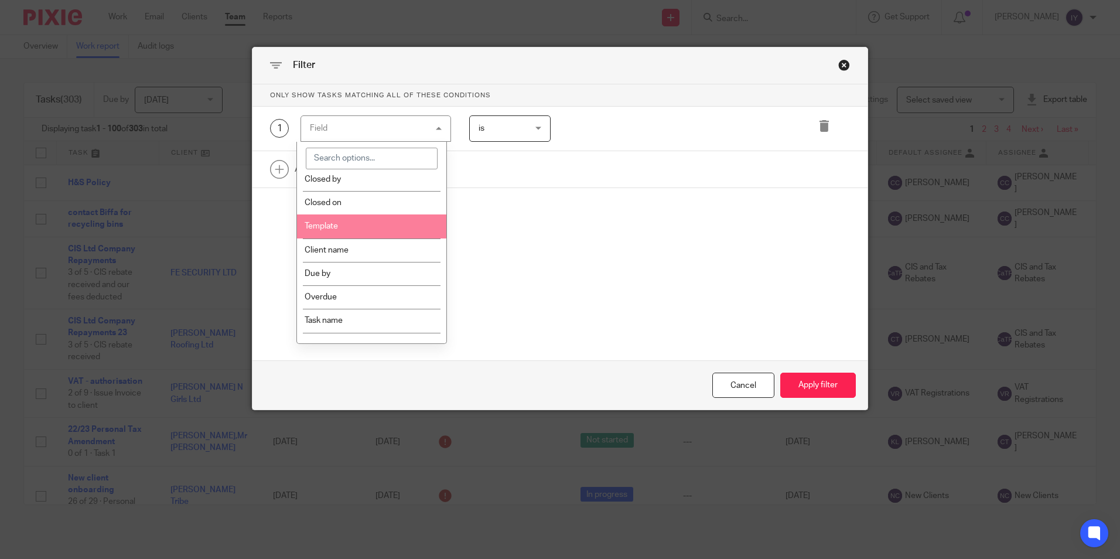
click at [404, 233] on li "Template" at bounding box center [371, 225] width 149 height 23
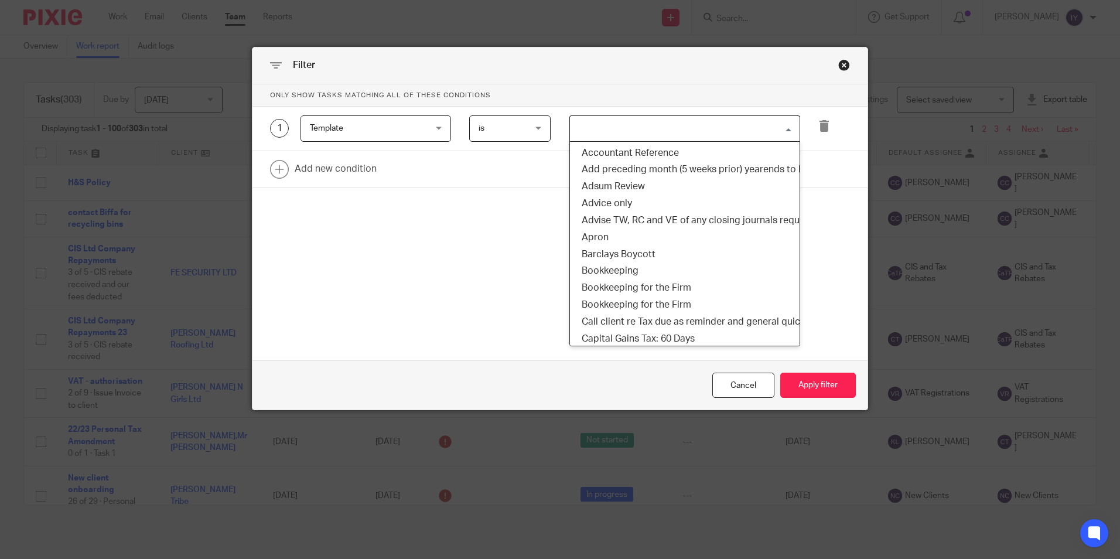
click at [637, 129] on input "Search for option" at bounding box center [682, 128] width 222 height 21
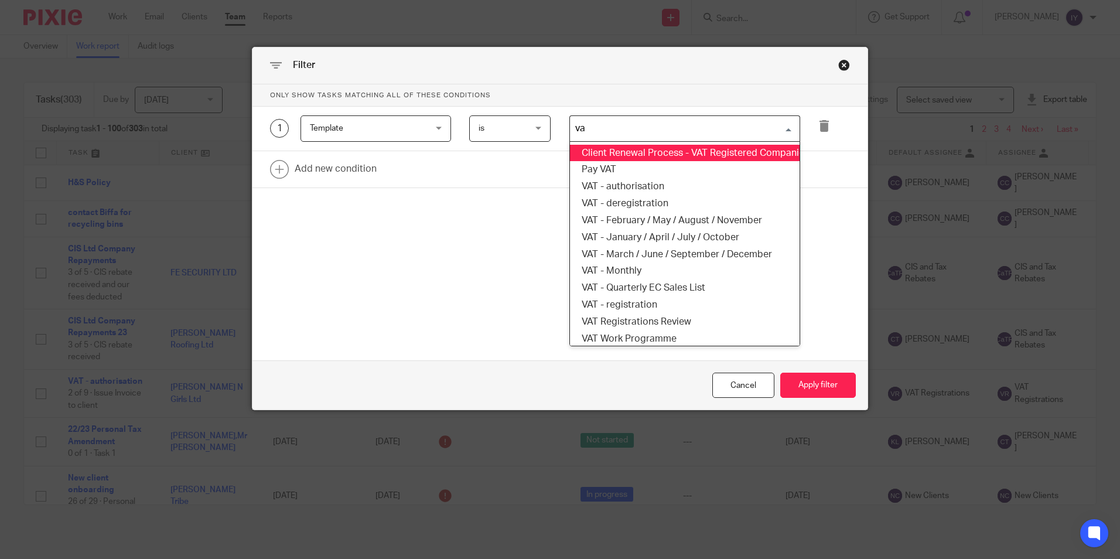
type input "vat"
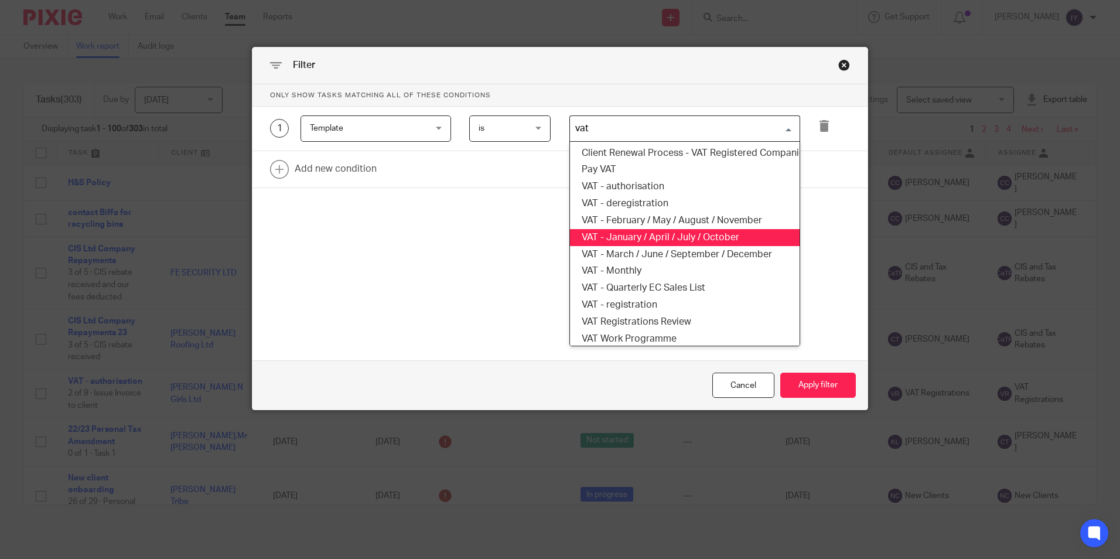
click at [695, 236] on li "VAT - January / April / July / October" at bounding box center [685, 237] width 230 height 17
type input "vat"
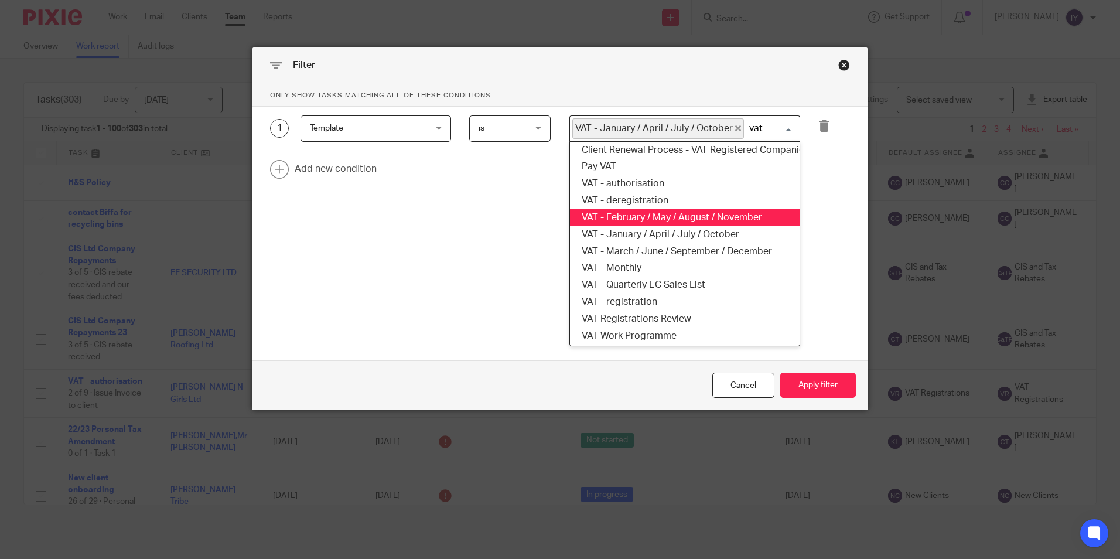
click at [678, 222] on li "VAT - February / May / August / November" at bounding box center [685, 217] width 230 height 17
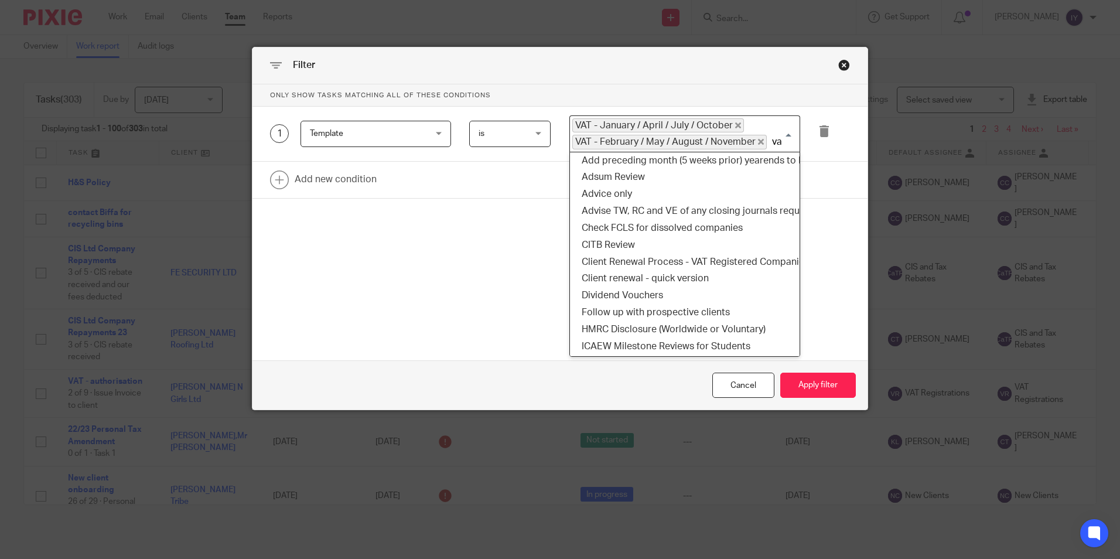
type input "vat"
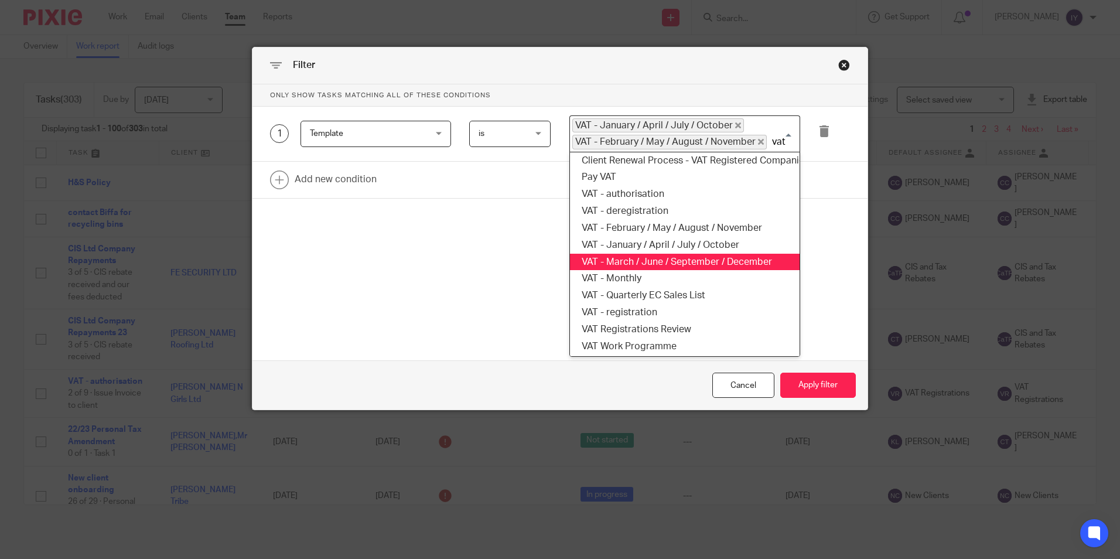
click at [667, 257] on li "VAT - March / June / September / December" at bounding box center [685, 262] width 230 height 17
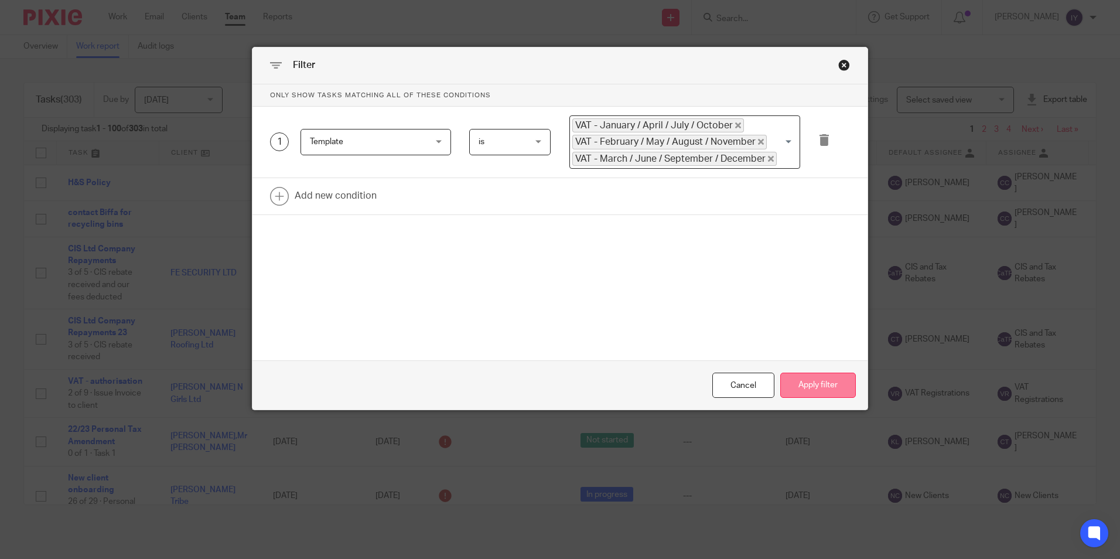
click at [785, 378] on button "Apply filter" at bounding box center [818, 385] width 76 height 25
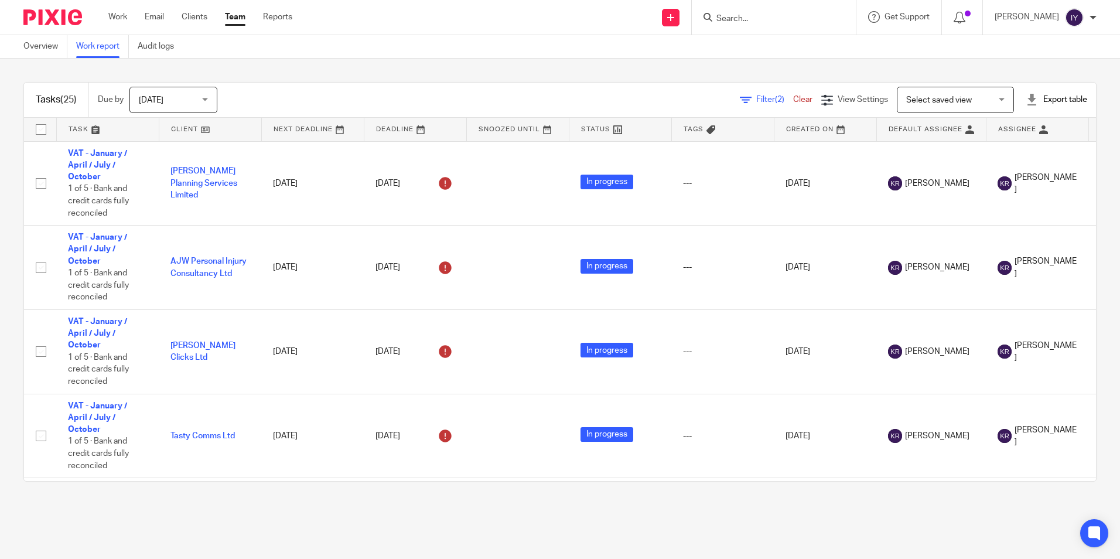
click at [1038, 95] on div "Export table" at bounding box center [1057, 100] width 62 height 12
click at [1034, 139] on link "Excel spreadsheet" at bounding box center [1028, 143] width 68 height 8
click at [550, 6] on div "Send new email Create task Add client Get Support Contact via email Check our d…" at bounding box center [715, 17] width 810 height 35
click at [120, 12] on link "Work" at bounding box center [117, 17] width 19 height 12
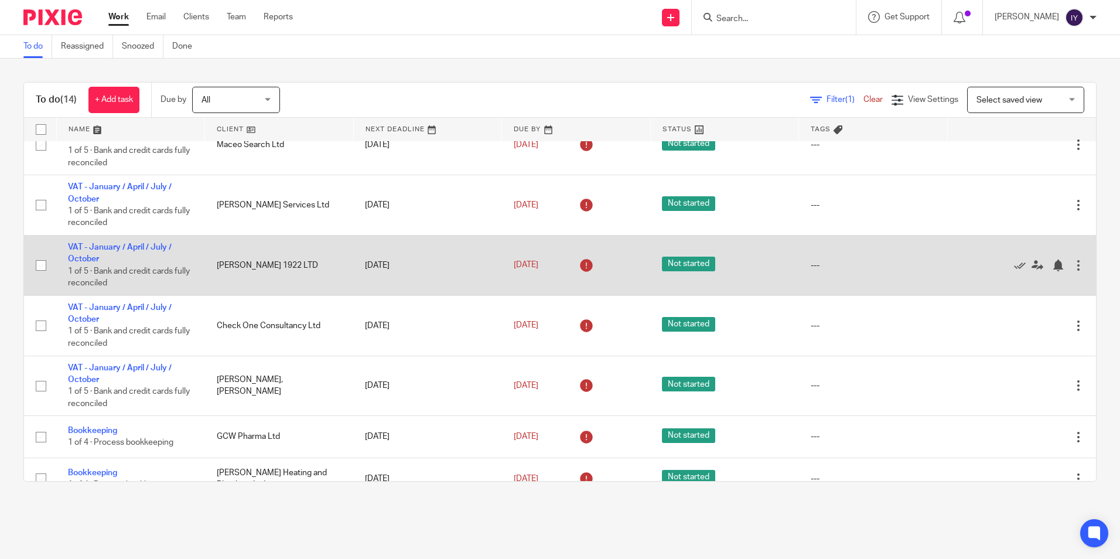
scroll to position [424, 0]
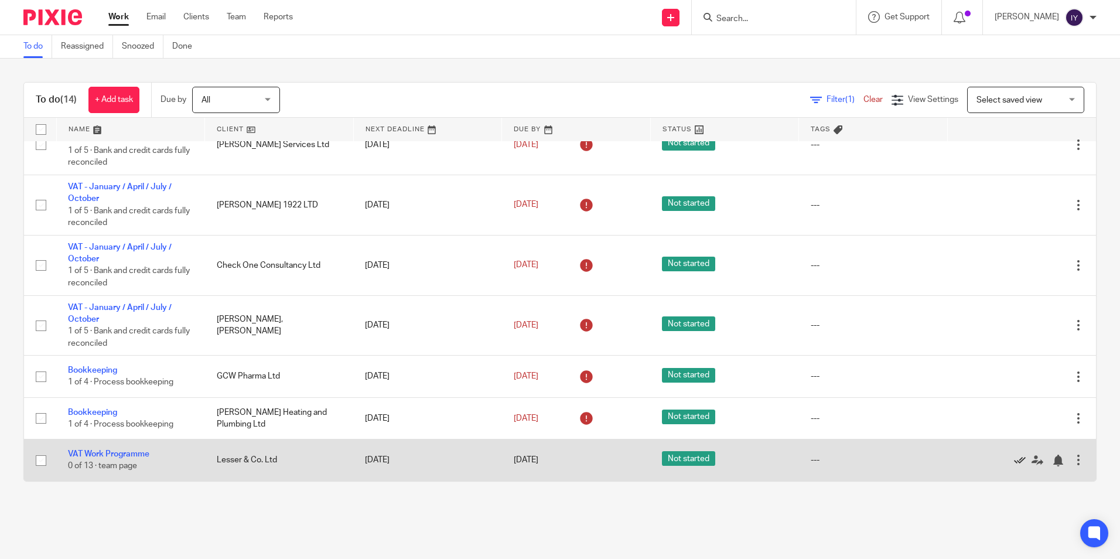
click at [1014, 462] on icon at bounding box center [1020, 461] width 12 height 12
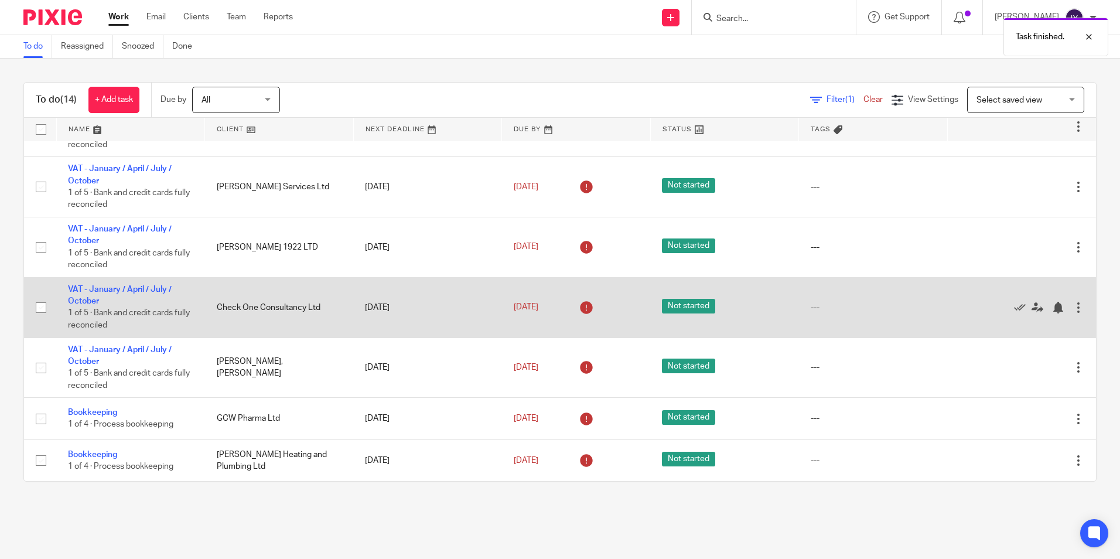
scroll to position [382, 0]
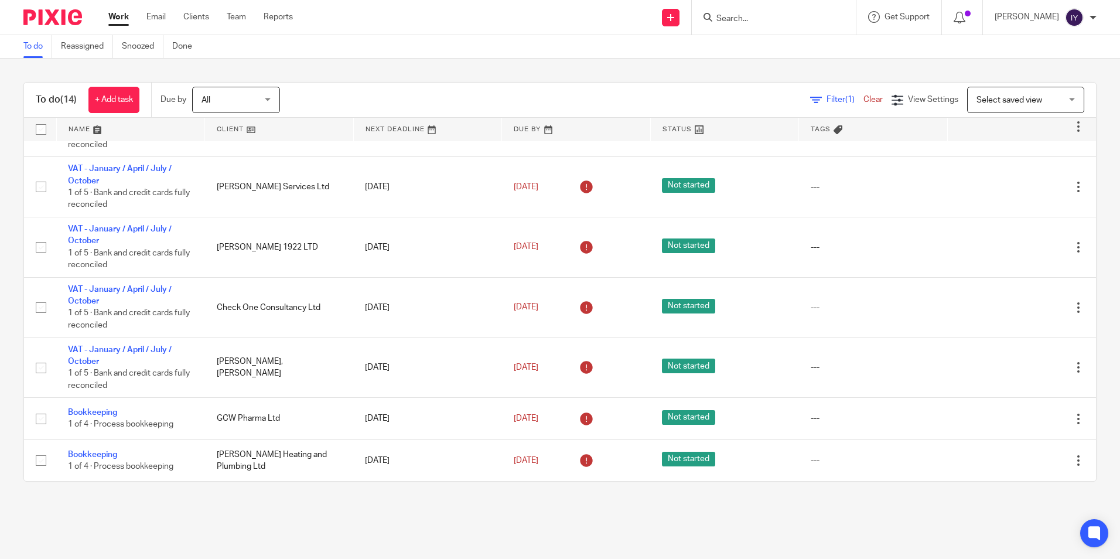
click at [556, 84] on div "To do (14) + Add task Due by All All Today Tomorrow This week Next week This mo…" at bounding box center [560, 100] width 1072 height 35
click at [627, 79] on div "To do (14) + Add task Due by All All Today Tomorrow This week Next week This mo…" at bounding box center [560, 282] width 1120 height 446
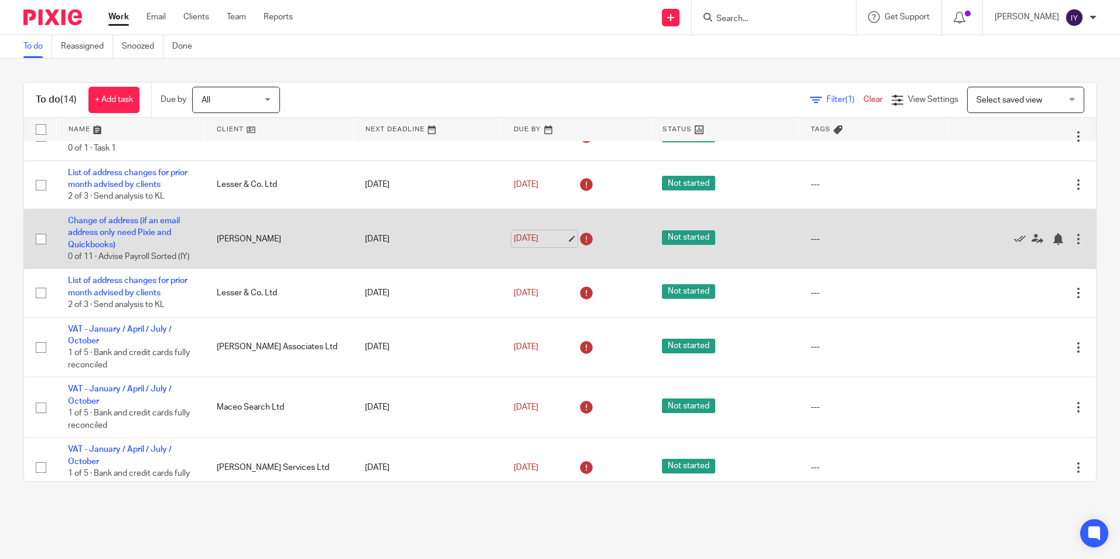
scroll to position [0, 0]
